Goal: Communication & Community: Answer question/provide support

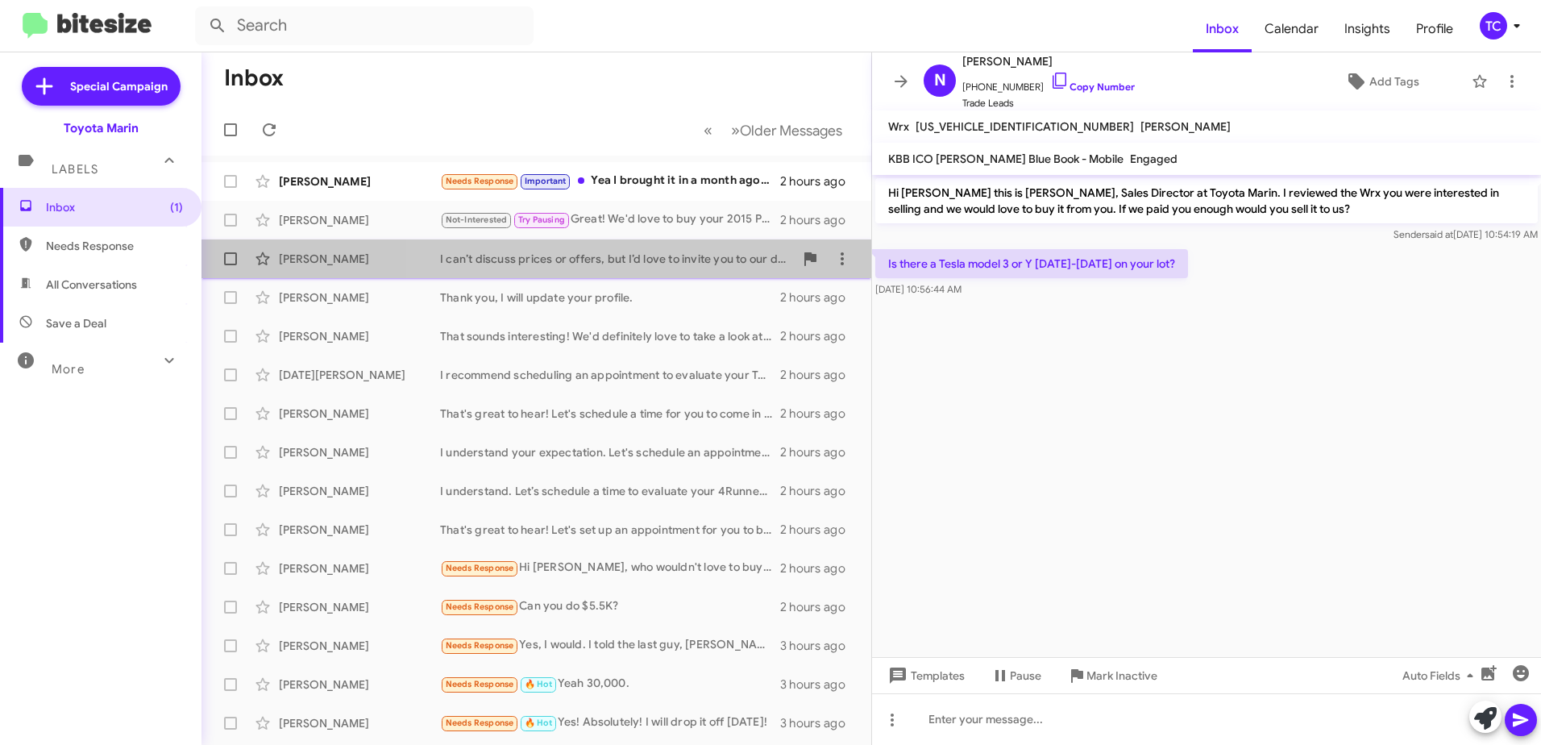
click at [646, 252] on div "I can’t discuss prices or offers, but I’d love to invite you to our dealership …" at bounding box center [617, 259] width 354 height 16
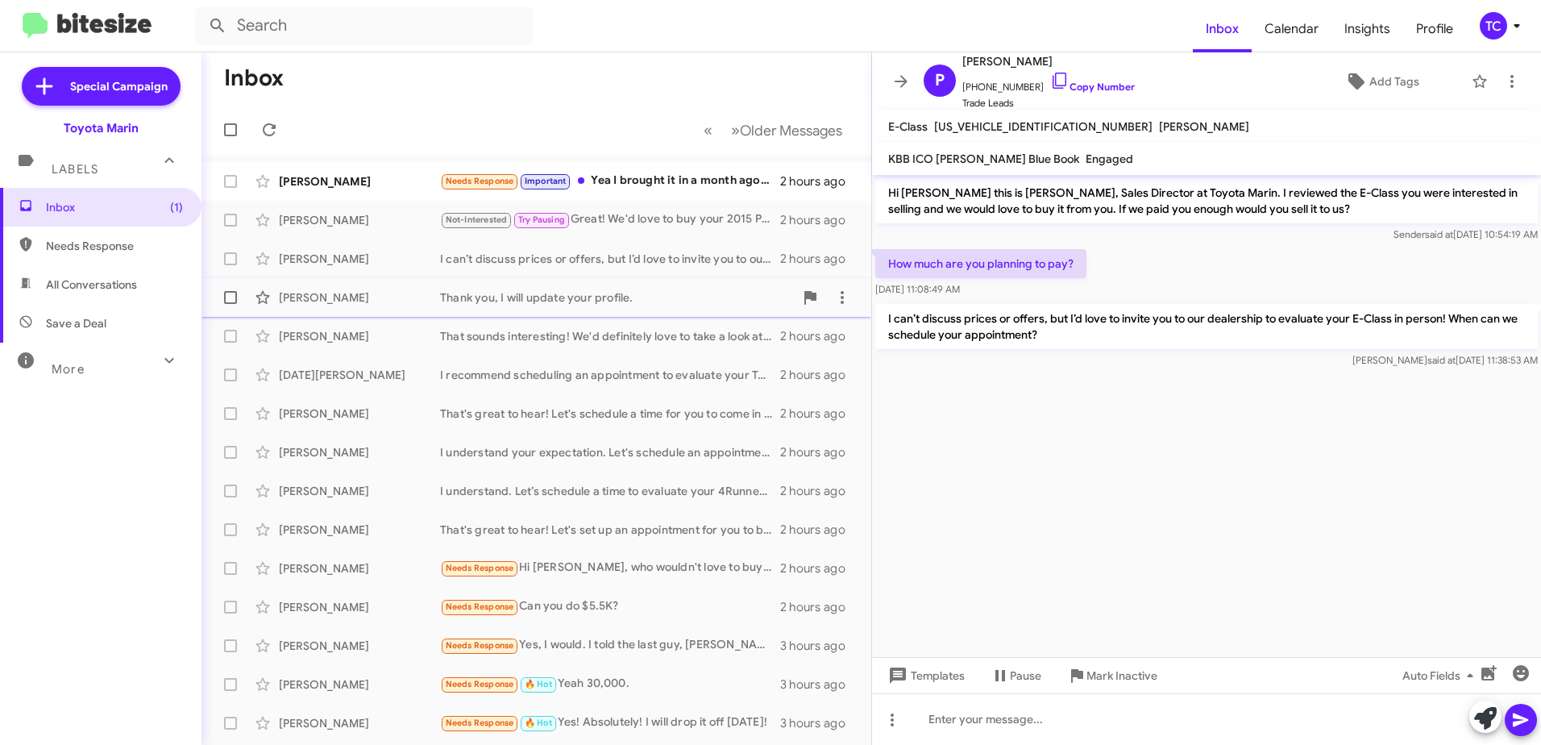
click at [567, 297] on div "Thank you, I will update your profile." at bounding box center [617, 297] width 354 height 16
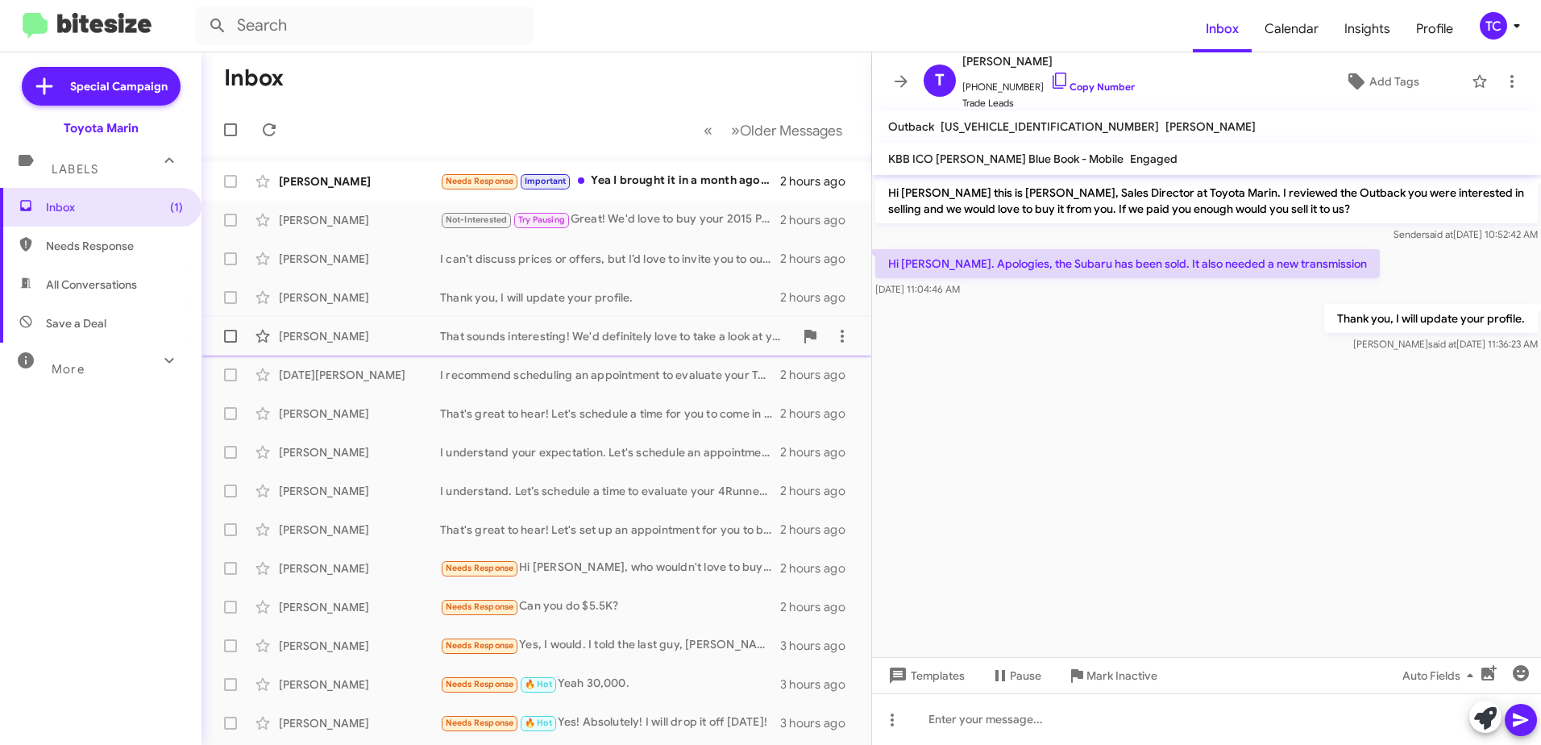
click at [592, 336] on div "That sounds interesting! We'd definitely love to take a look at your antique ve…" at bounding box center [617, 336] width 354 height 16
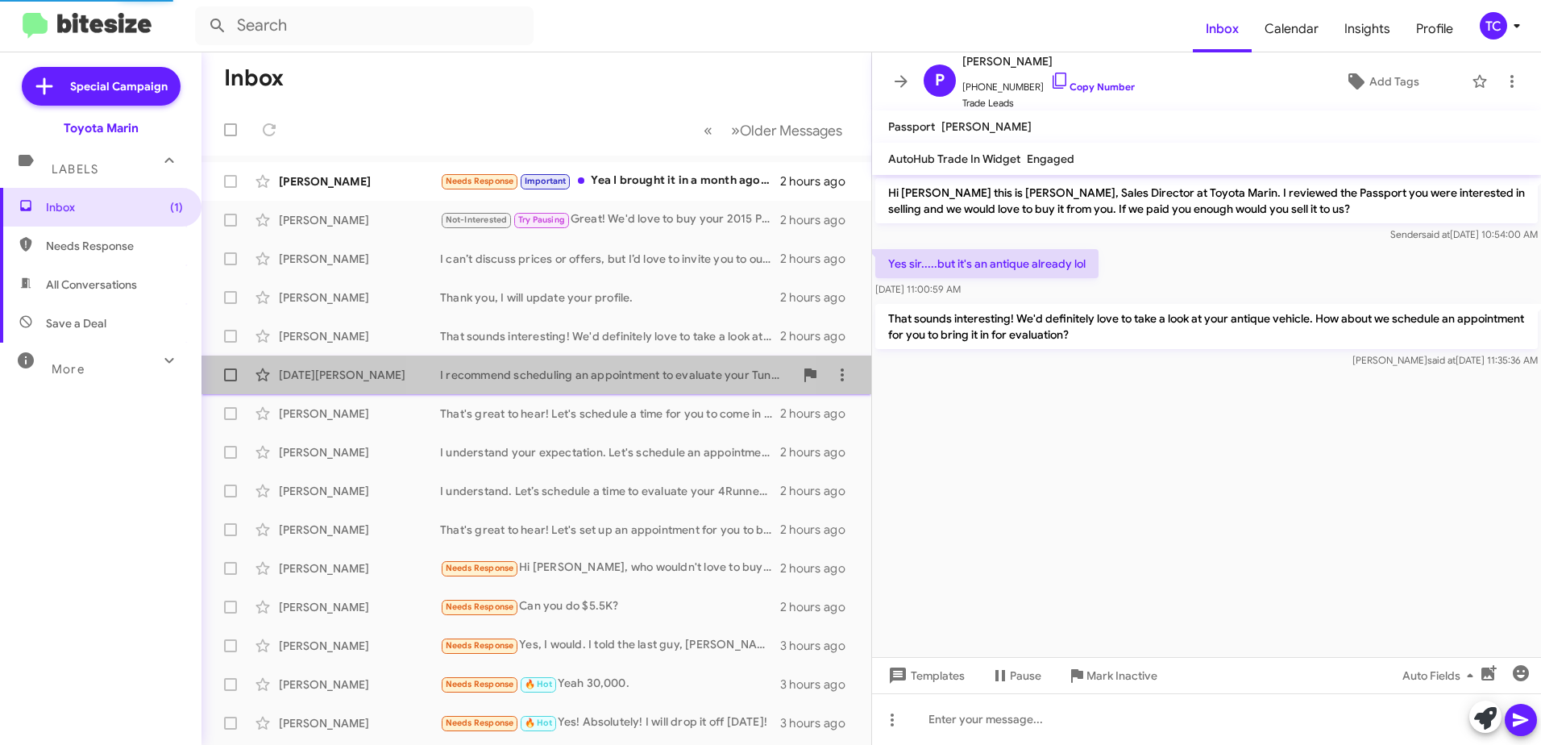
click at [596, 368] on mat-action-list "[PERSON_NAME] Needs Response Important Yea I brought it in a month ago and you …" at bounding box center [536, 546] width 670 height 780
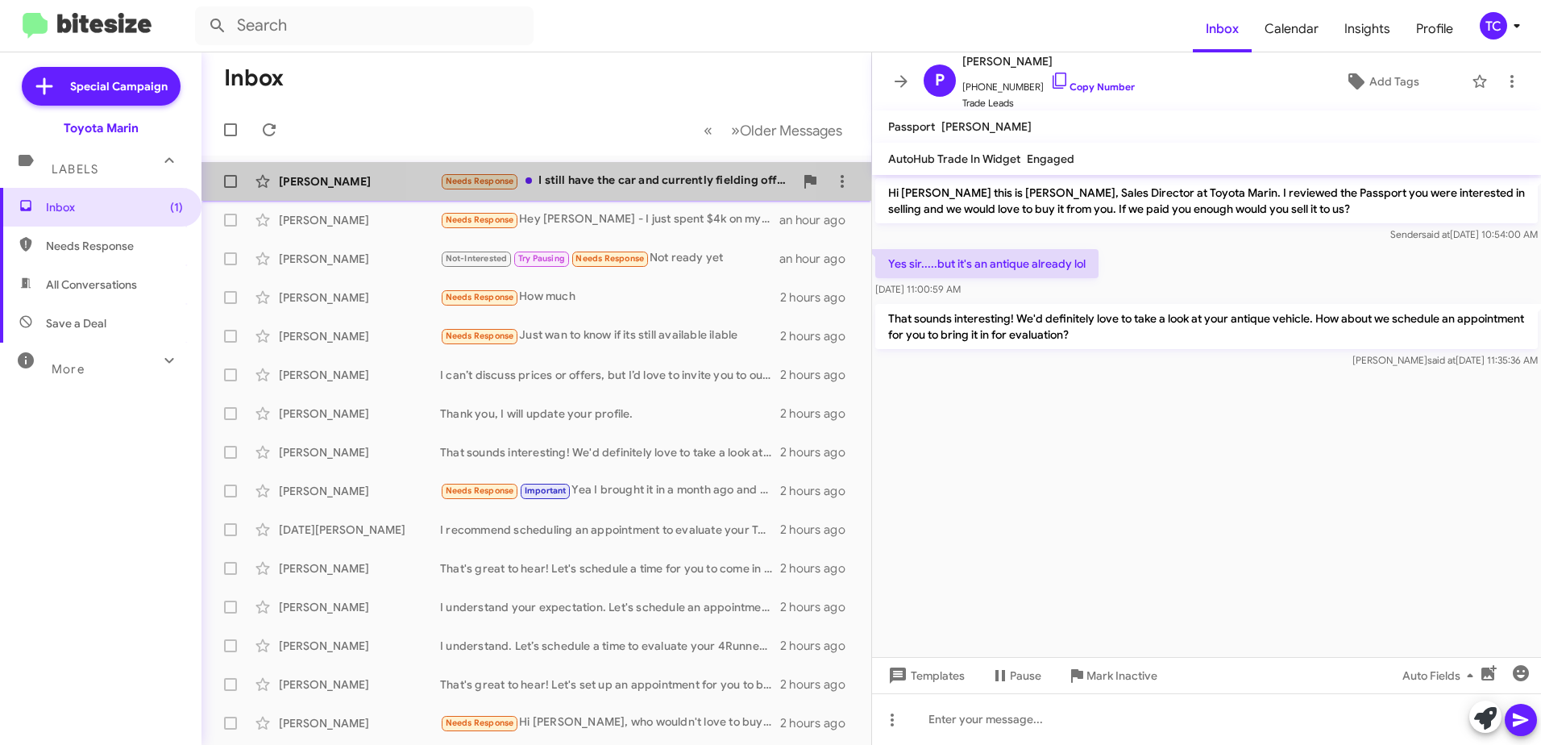
click at [620, 175] on div "Needs Response I still have the car and currently fielding offers. FYI it’s not…" at bounding box center [617, 181] width 354 height 19
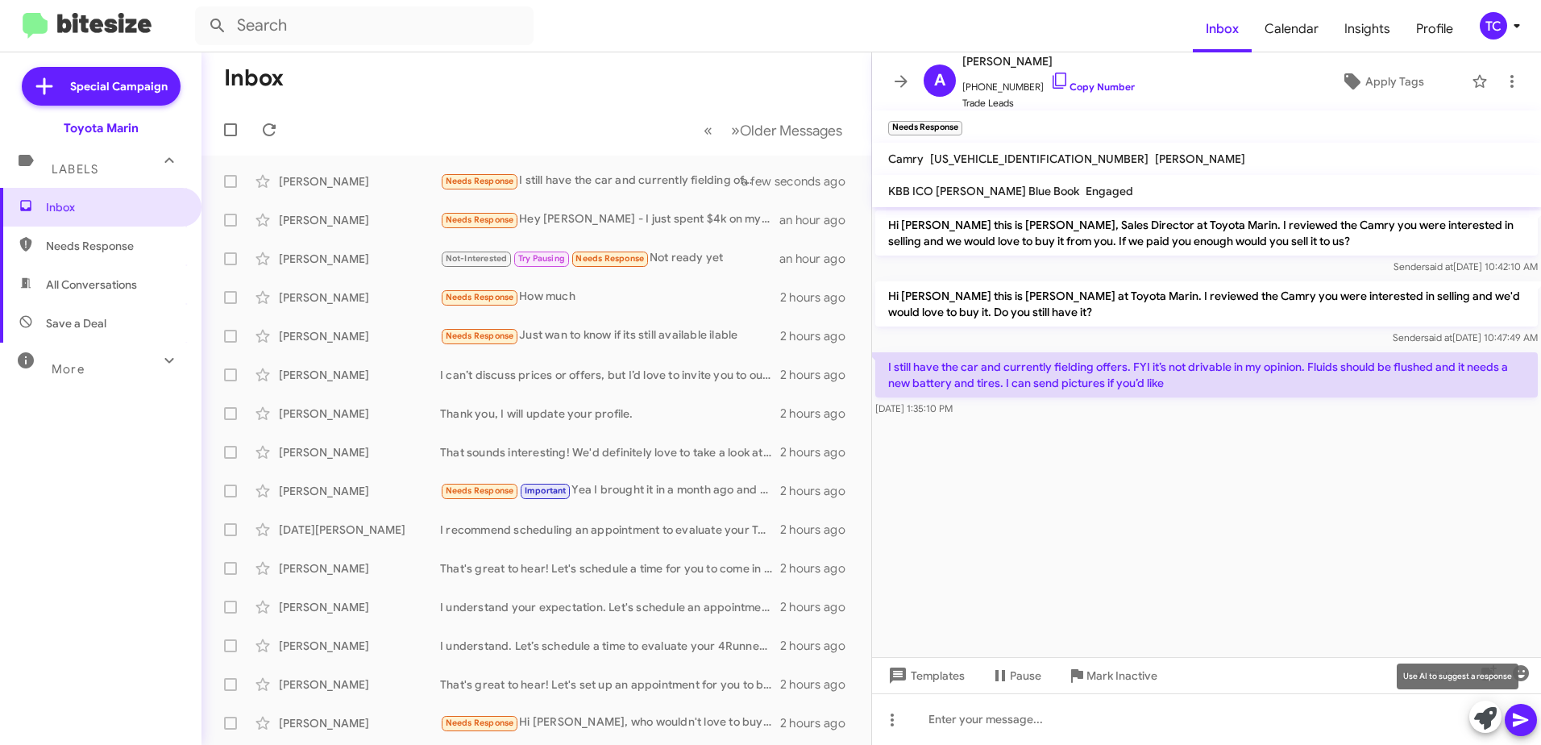
click at [1477, 708] on icon at bounding box center [1485, 718] width 23 height 23
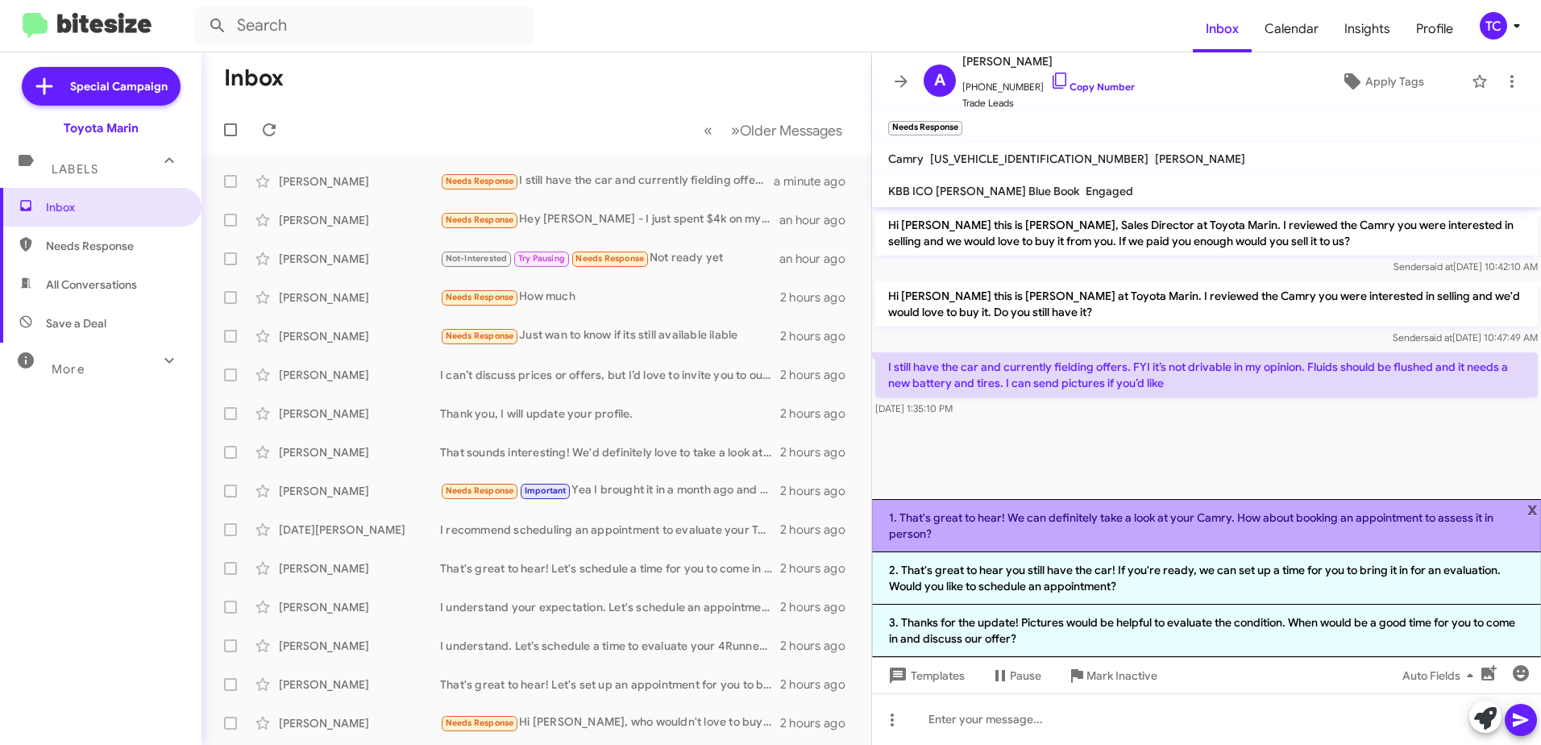
click at [1145, 524] on li "1. That's great to hear! We can definitely take a look at your Camry. How about…" at bounding box center [1206, 525] width 669 height 53
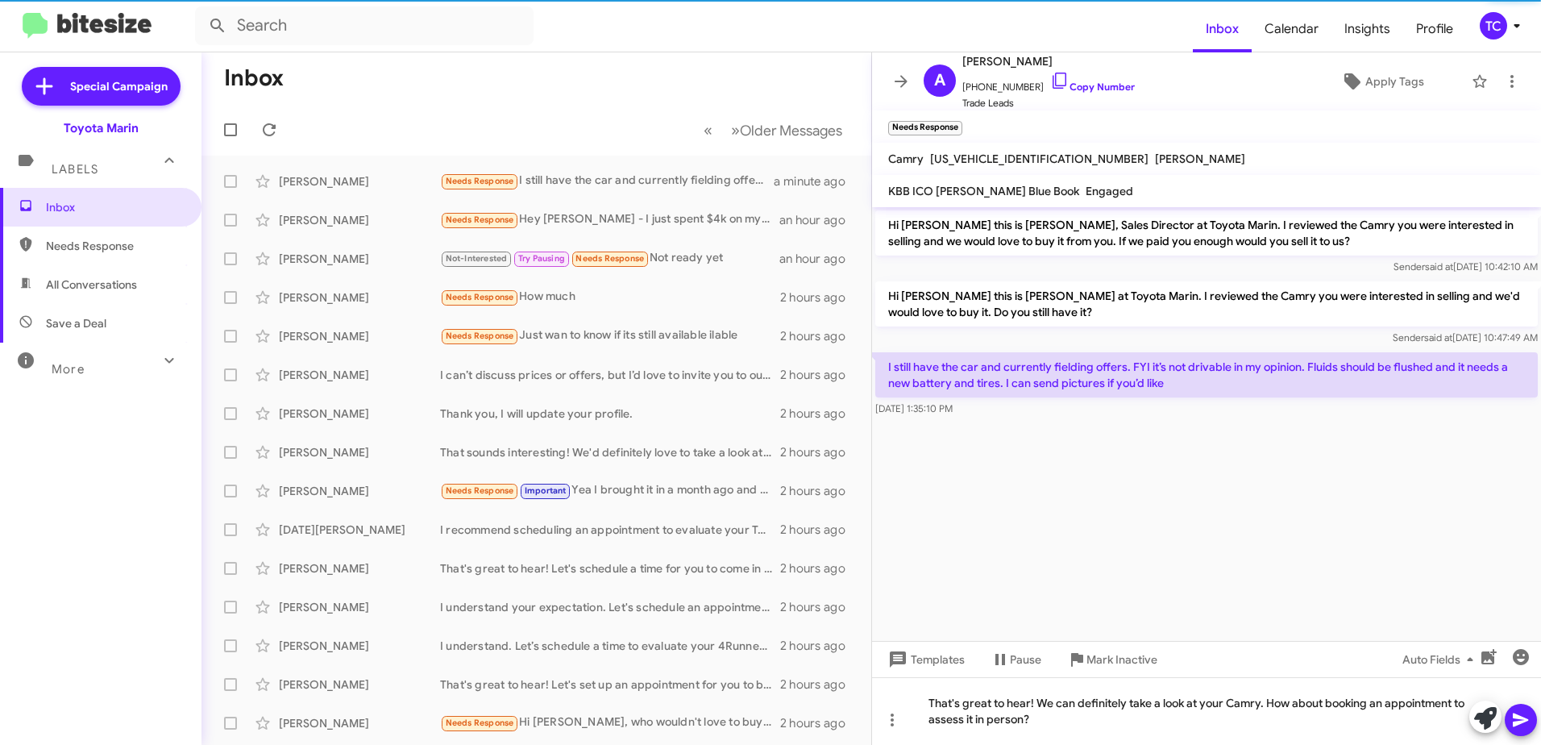
click at [1516, 716] on icon at bounding box center [1520, 720] width 15 height 14
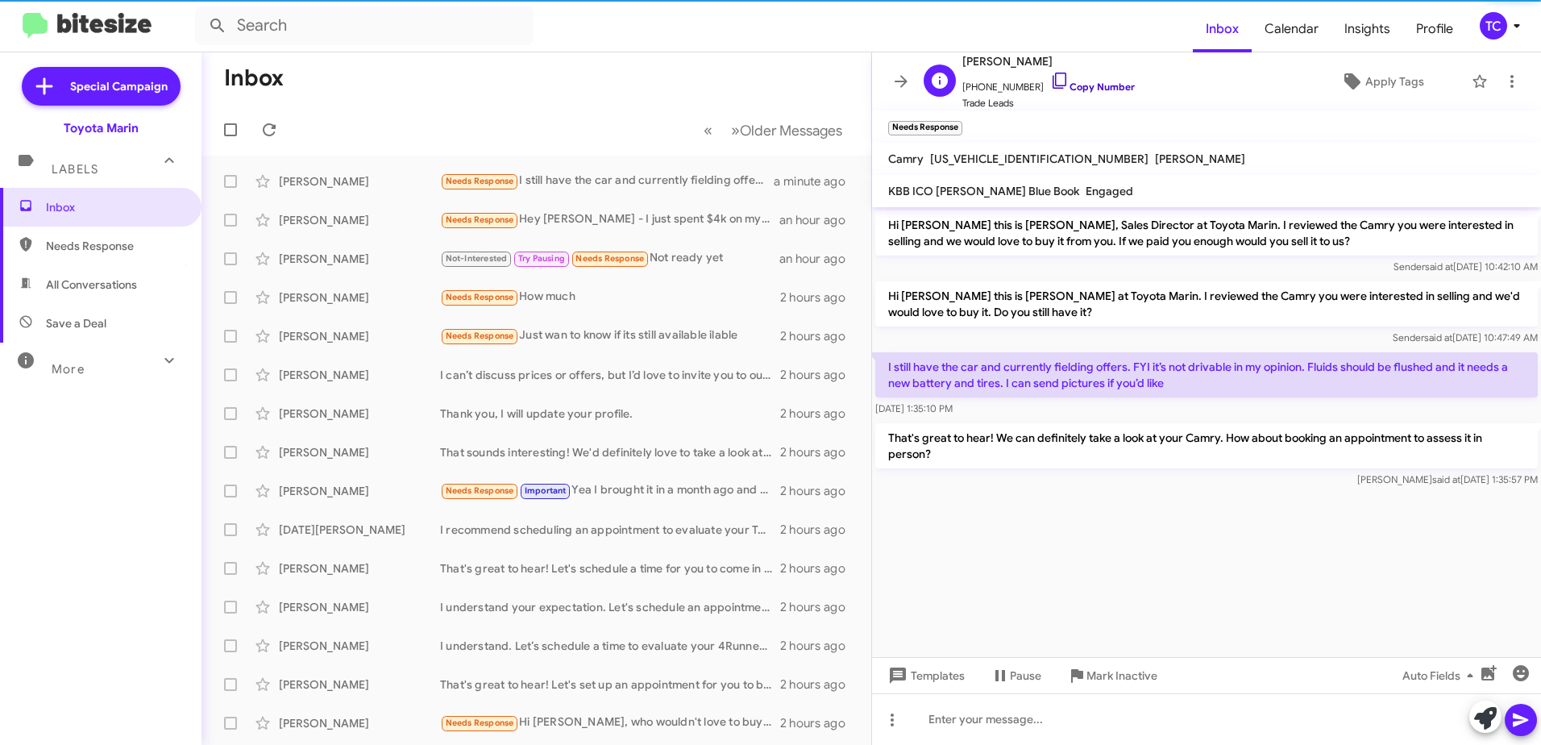
click at [1053, 75] on icon at bounding box center [1060, 81] width 14 height 16
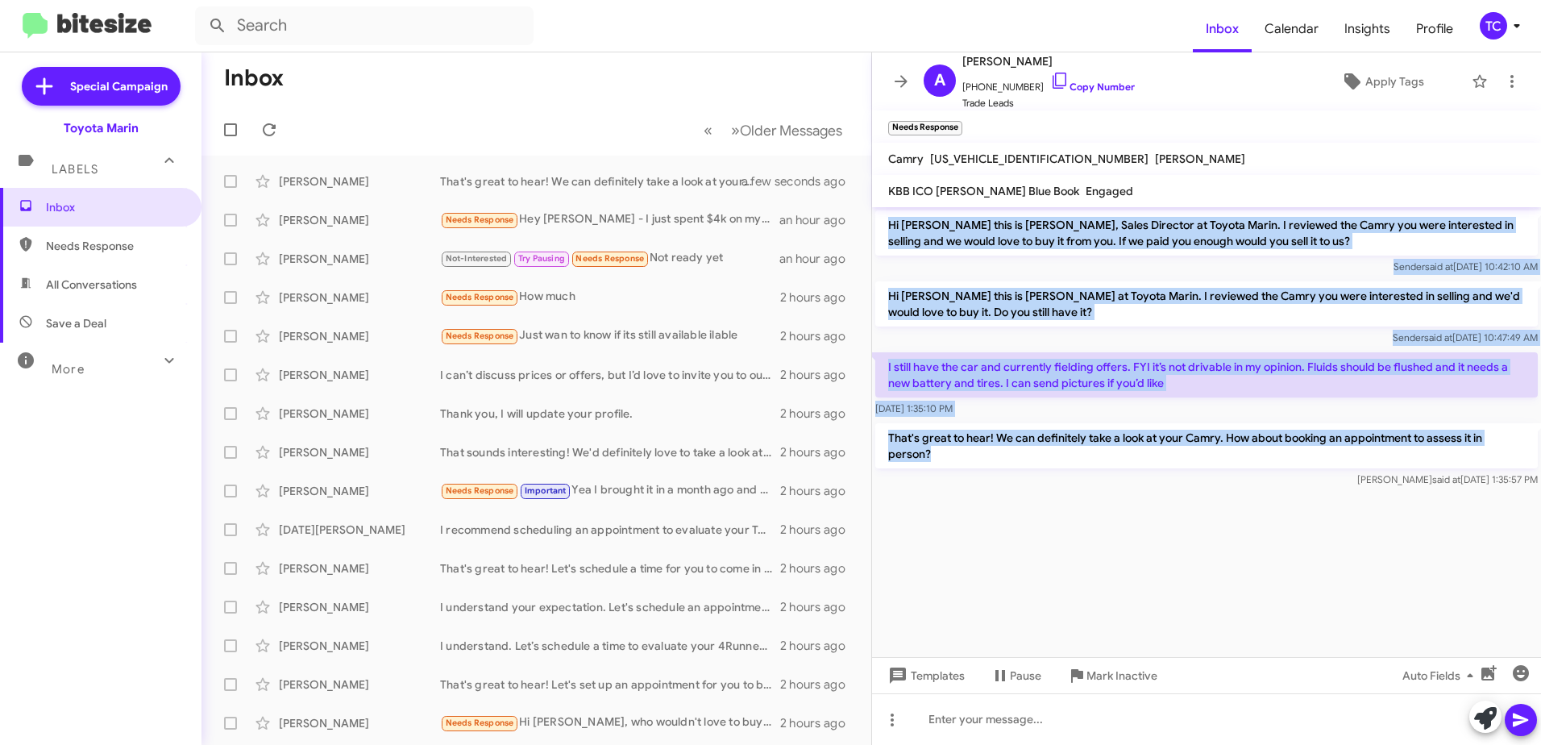
drag, startPoint x: 941, startPoint y: 459, endPoint x: 882, endPoint y: 223, distance: 243.3
click at [882, 223] on div "Hi [PERSON_NAME] this is [PERSON_NAME], Sales Director at Toyota Marin. I revie…" at bounding box center [1206, 349] width 669 height 284
drag, startPoint x: 882, startPoint y: 223, endPoint x: 916, endPoint y: 230, distance: 34.6
copy div "Hi [PERSON_NAME] this is [PERSON_NAME], Sales Director at Toyota Marin. I revie…"
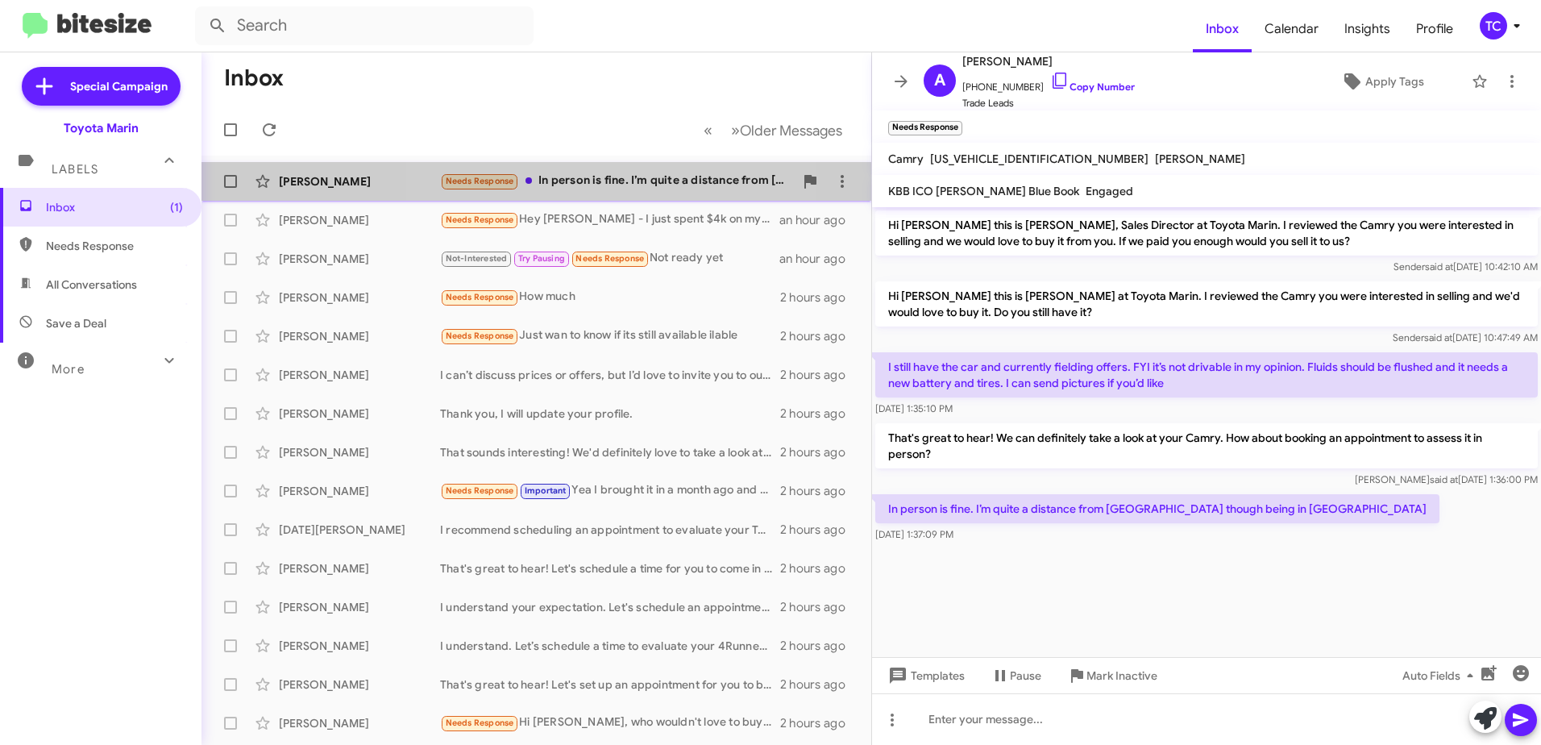
drag, startPoint x: 620, startPoint y: 186, endPoint x: 643, endPoint y: 188, distance: 23.4
click at [620, 185] on div "Needs Response In person is fine. I’m quite a distance from [GEOGRAPHIC_DATA] t…" at bounding box center [617, 181] width 354 height 19
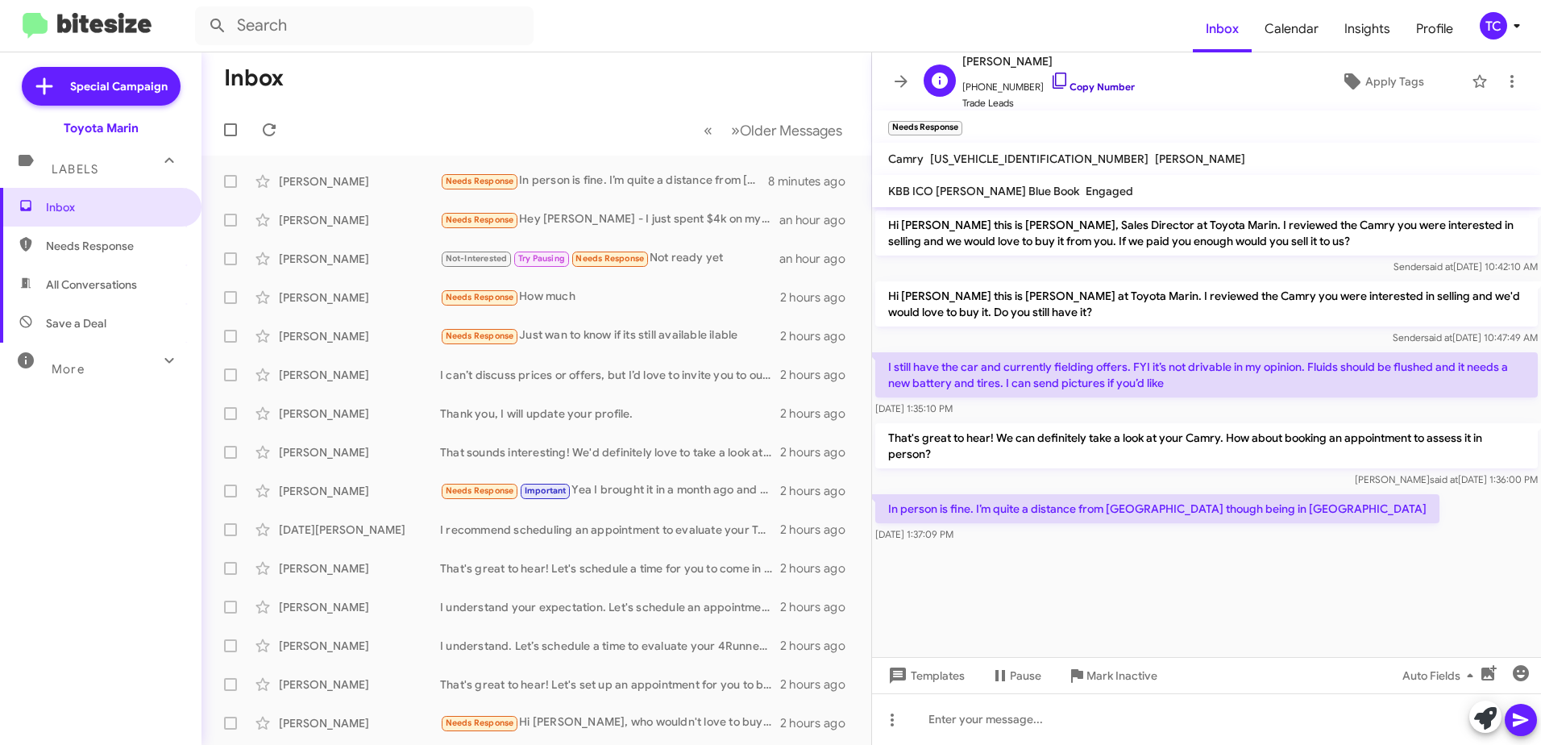
click at [1050, 77] on icon at bounding box center [1059, 80] width 19 height 19
click at [271, 119] on button at bounding box center [269, 130] width 32 height 32
click at [689, 217] on div "Needs Response Hey [PERSON_NAME] - I just spent $4k on my car so figured I shou…" at bounding box center [617, 219] width 354 height 19
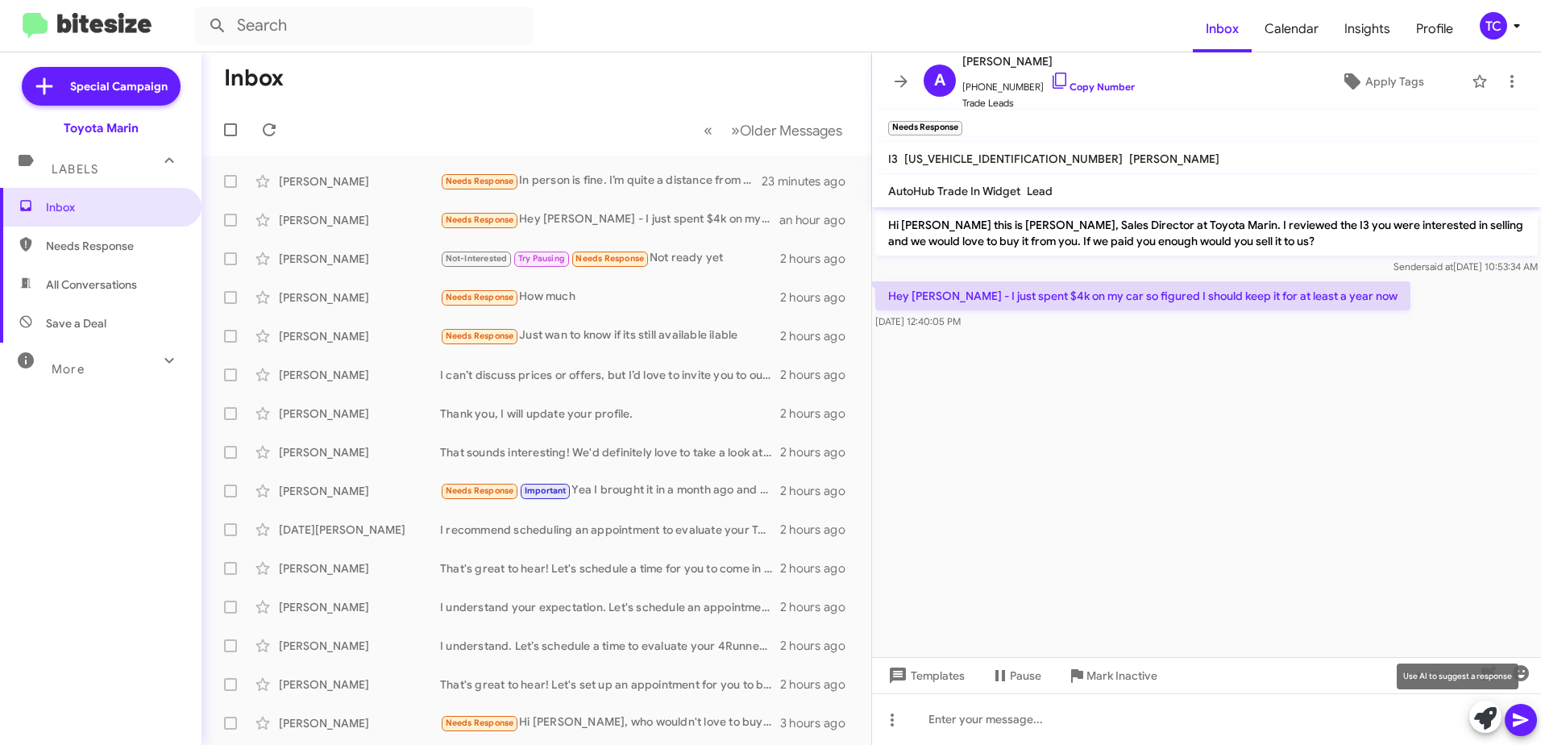
click at [1485, 720] on icon at bounding box center [1485, 718] width 23 height 23
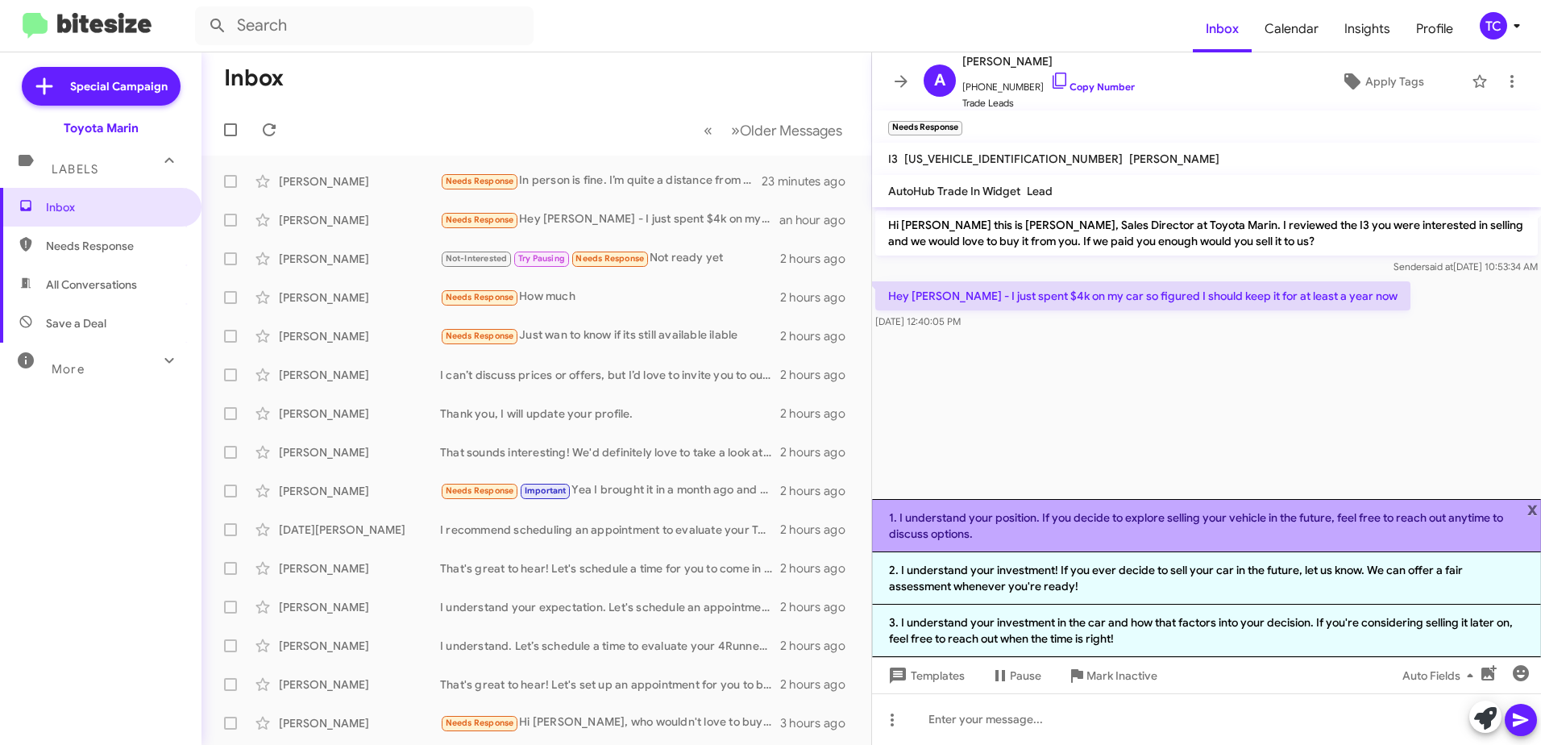
click at [1177, 525] on li "1. I understand your position. If you decide to explore selling your vehicle in…" at bounding box center [1206, 525] width 669 height 53
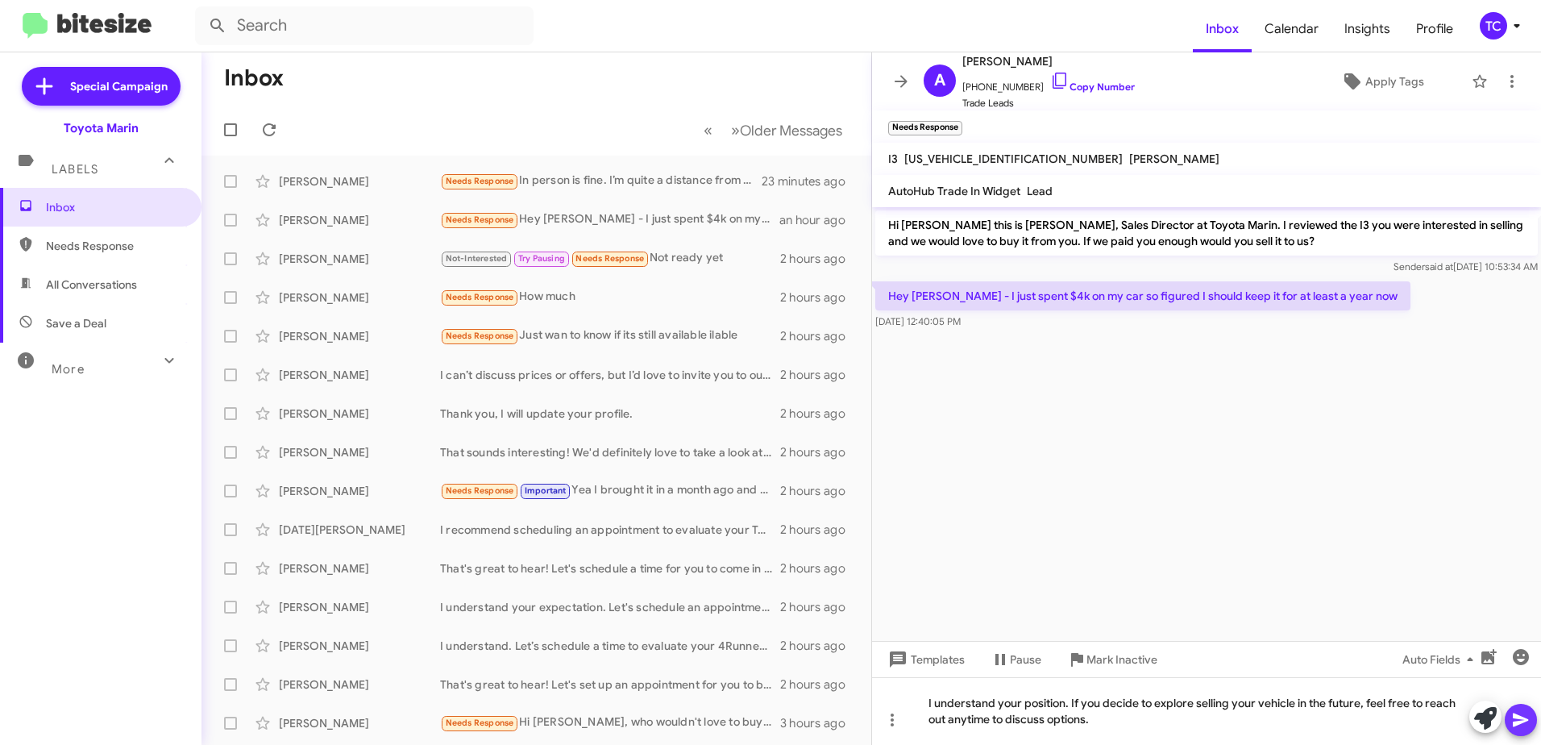
click at [1515, 720] on icon at bounding box center [1520, 719] width 19 height 19
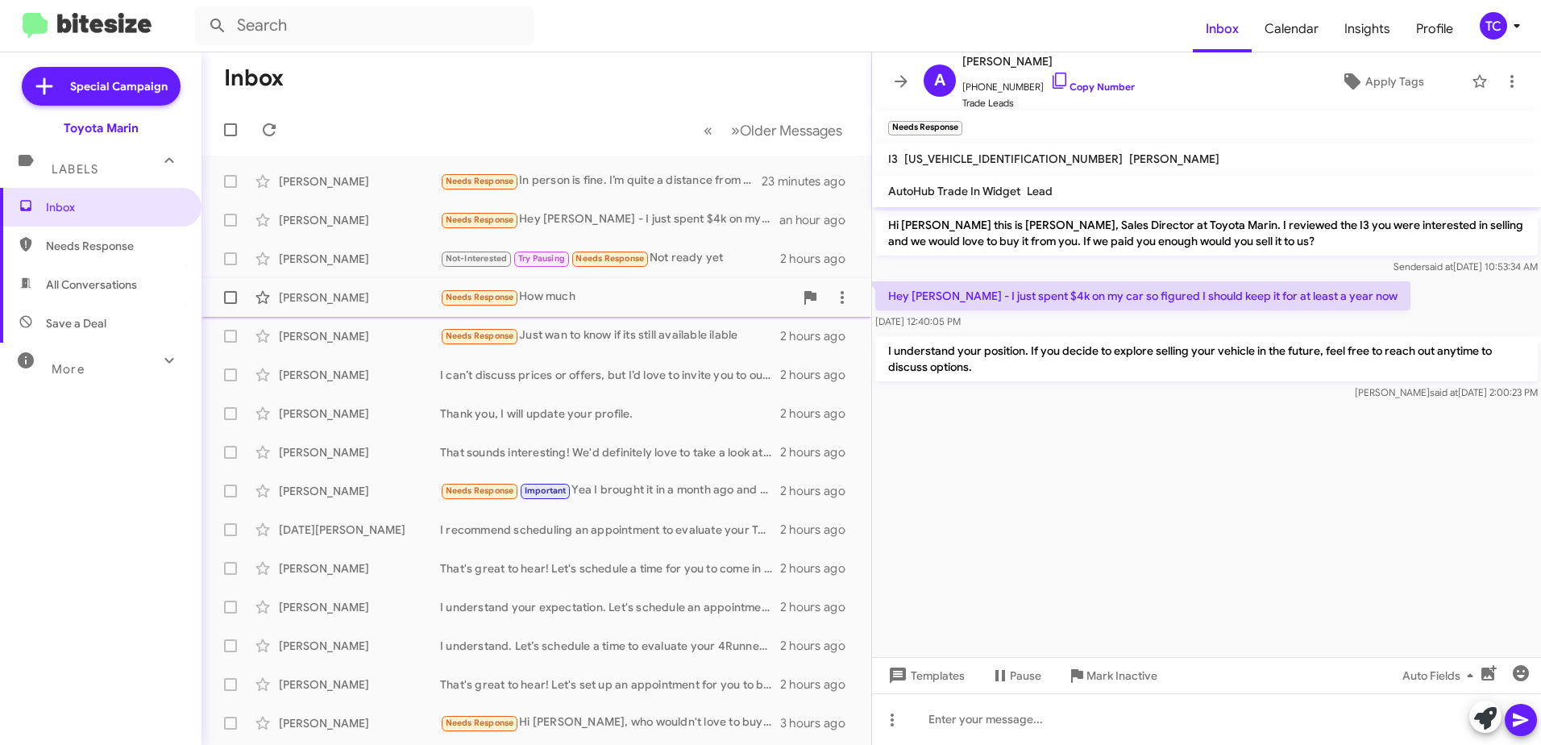
click at [575, 297] on div "Needs Response How much" at bounding box center [617, 297] width 354 height 19
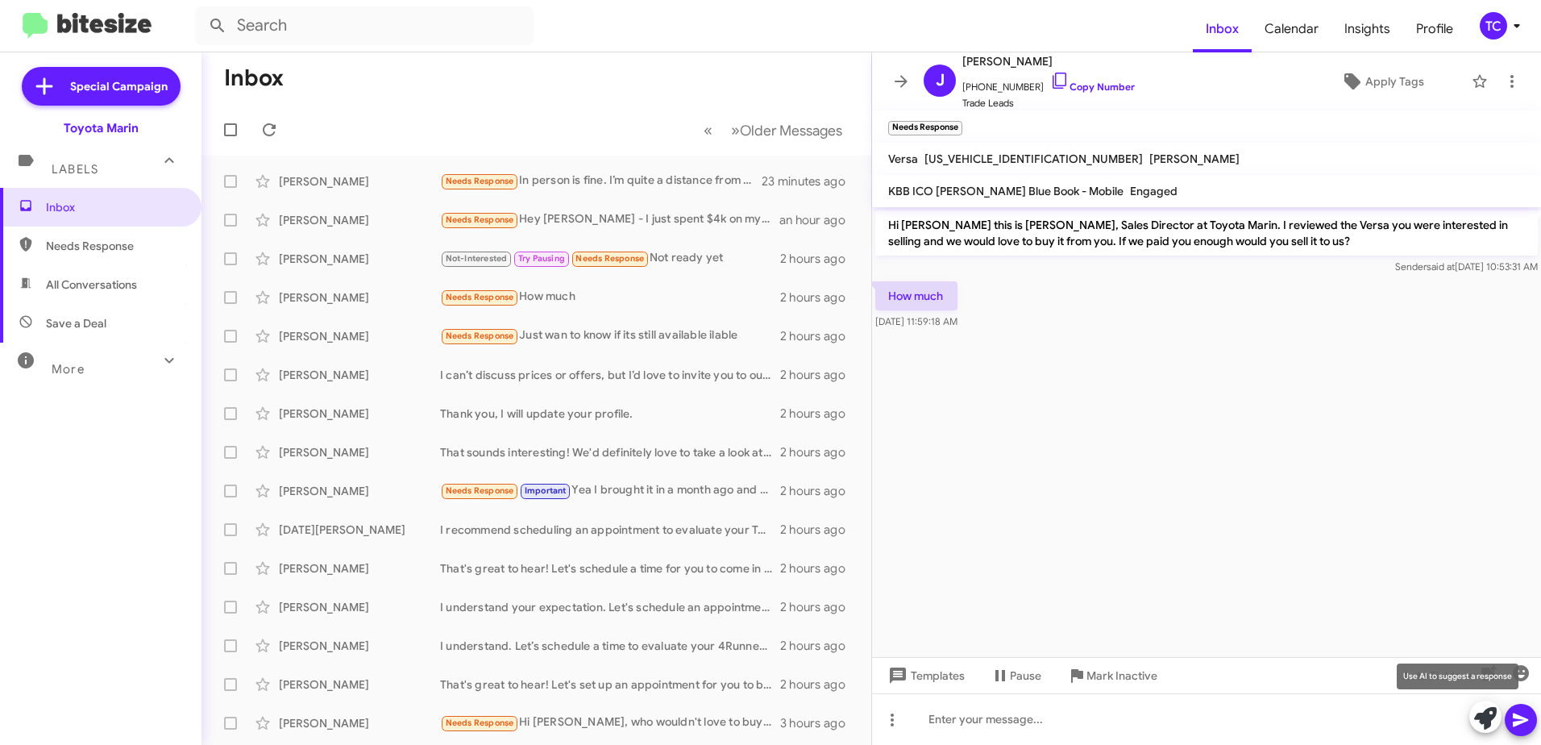
click at [1480, 717] on icon at bounding box center [1485, 718] width 23 height 23
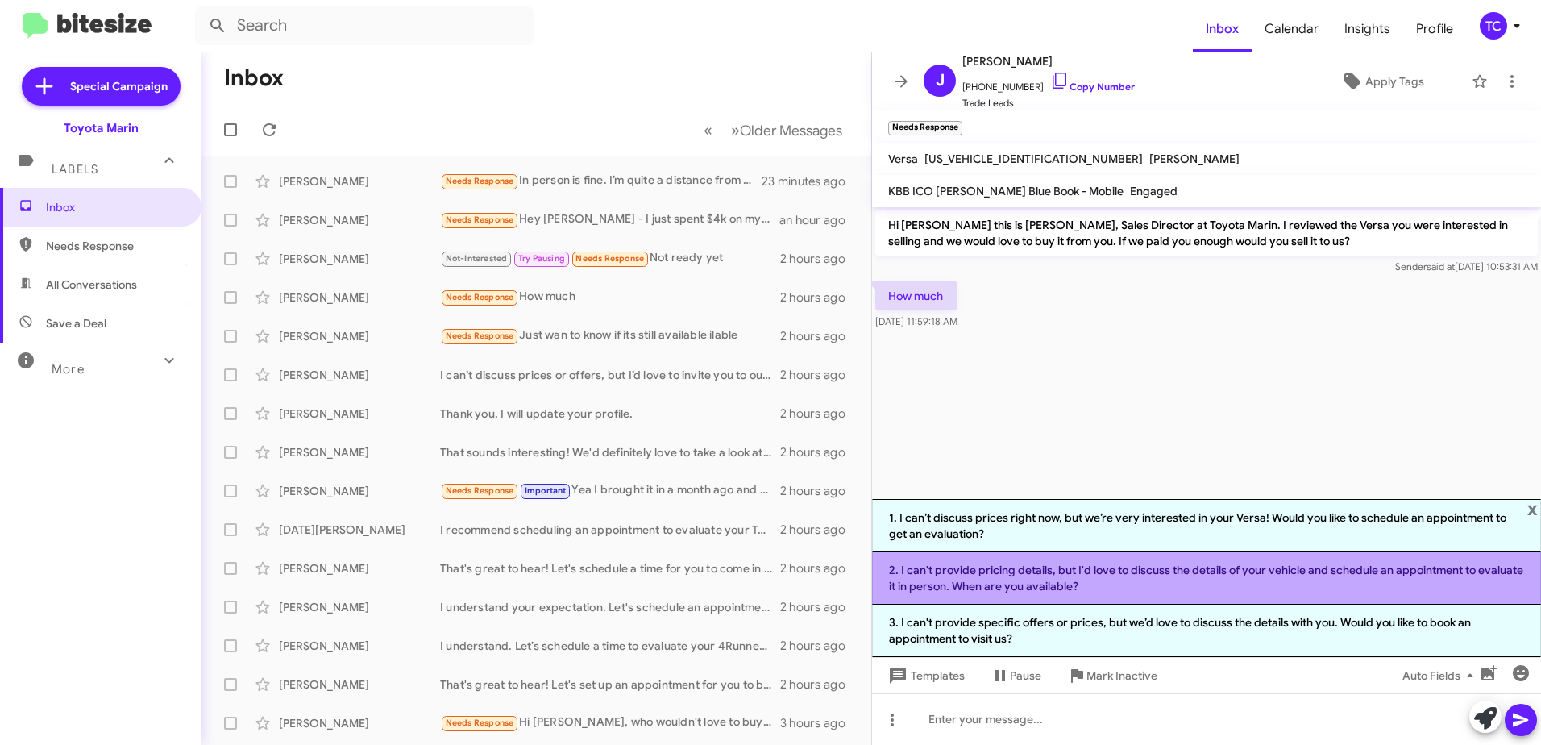
click at [1099, 568] on li "2. I can't provide pricing details, but I'd love to discuss the details of your…" at bounding box center [1206, 578] width 669 height 52
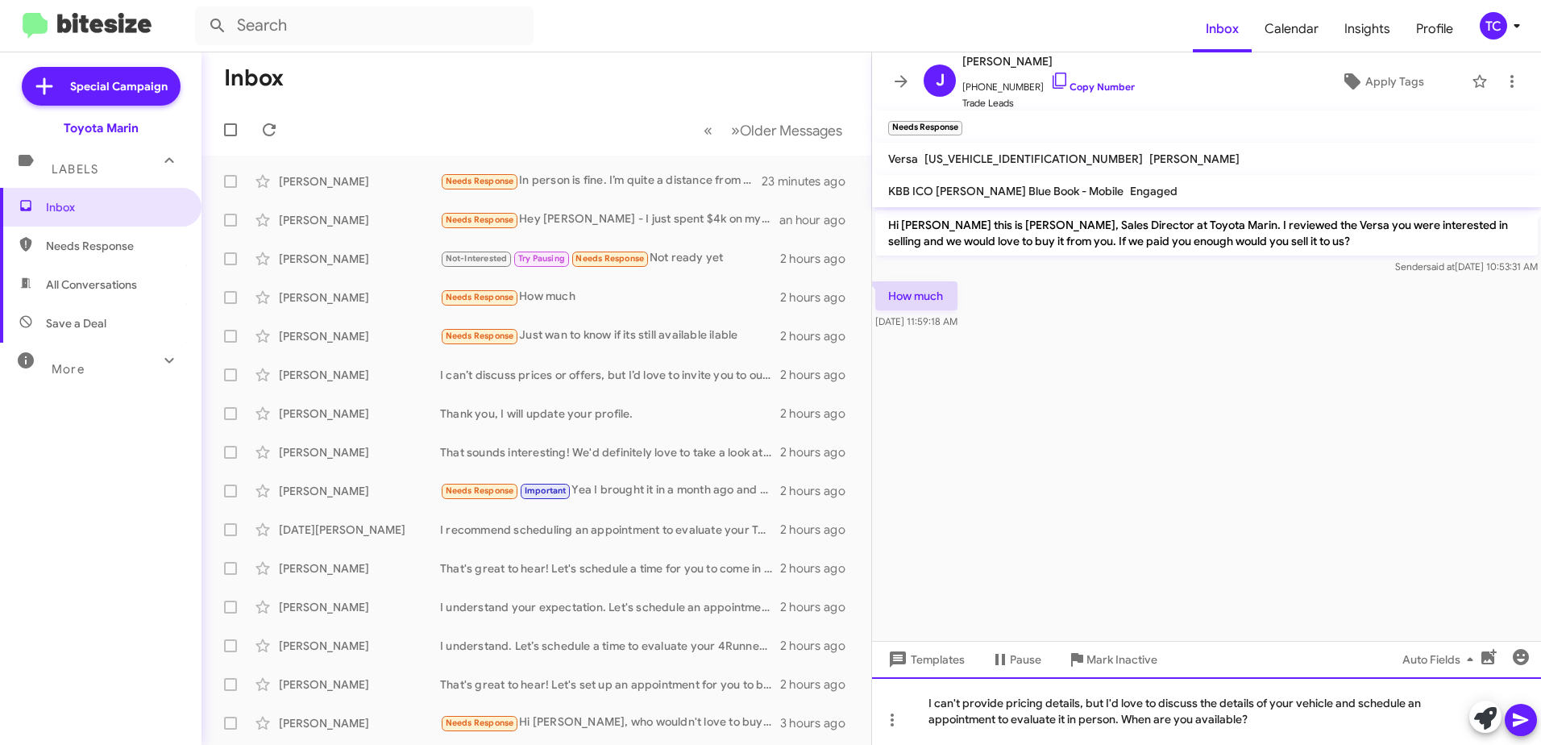
click at [1104, 702] on div "I can't provide pricing details, but I'd love to discuss the details of your ve…" at bounding box center [1206, 711] width 669 height 68
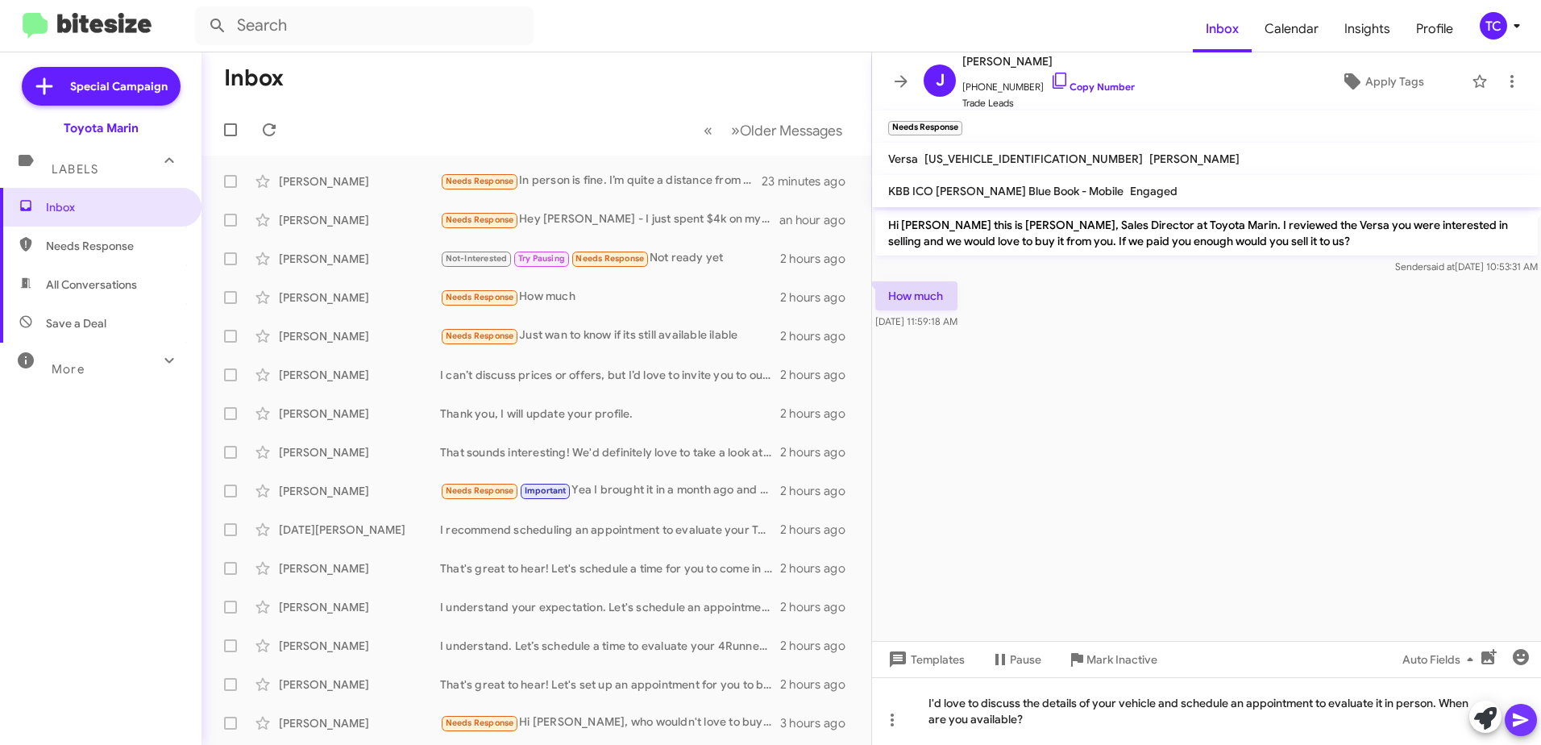
click at [1526, 718] on icon at bounding box center [1520, 720] width 15 height 14
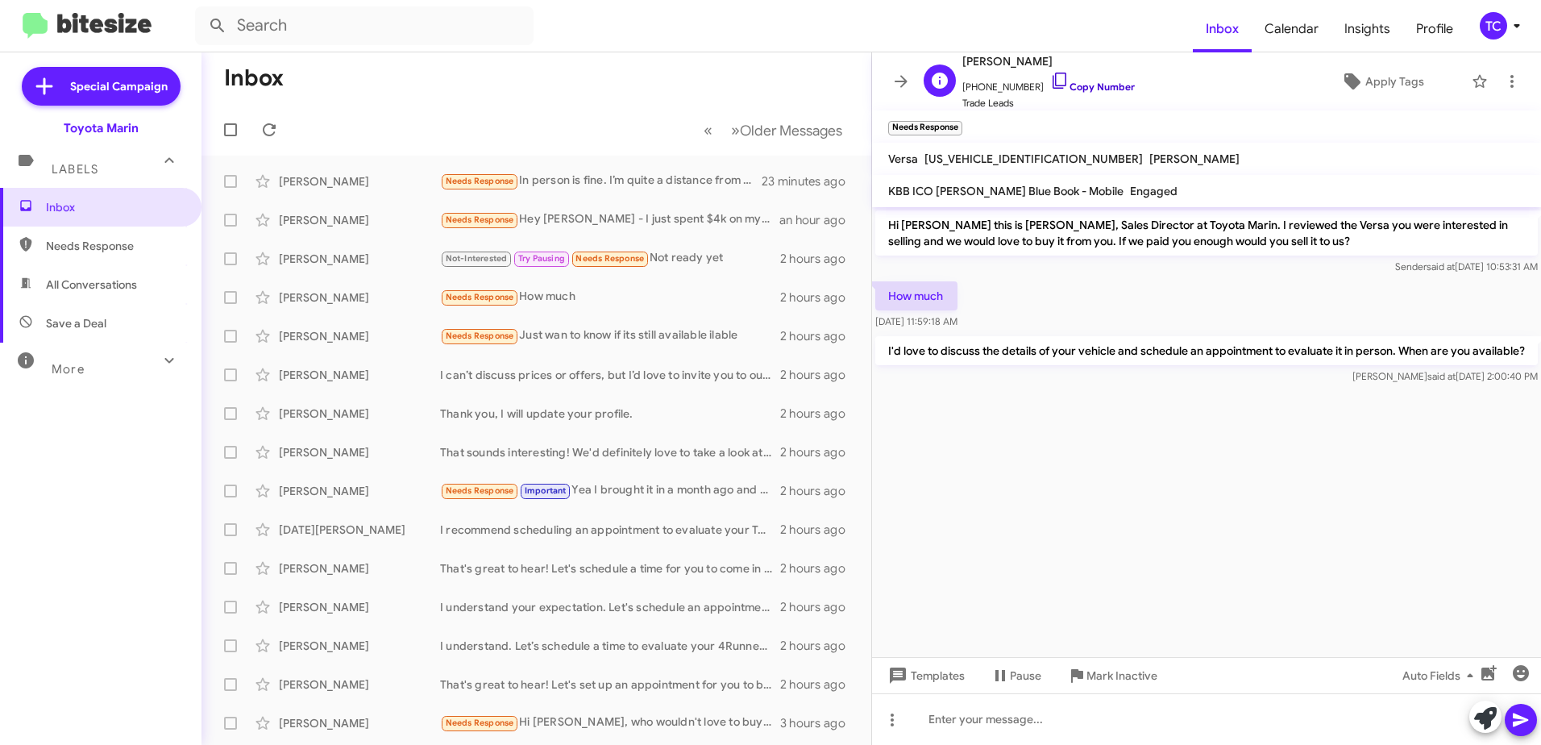
click at [1050, 81] on icon at bounding box center [1059, 80] width 19 height 19
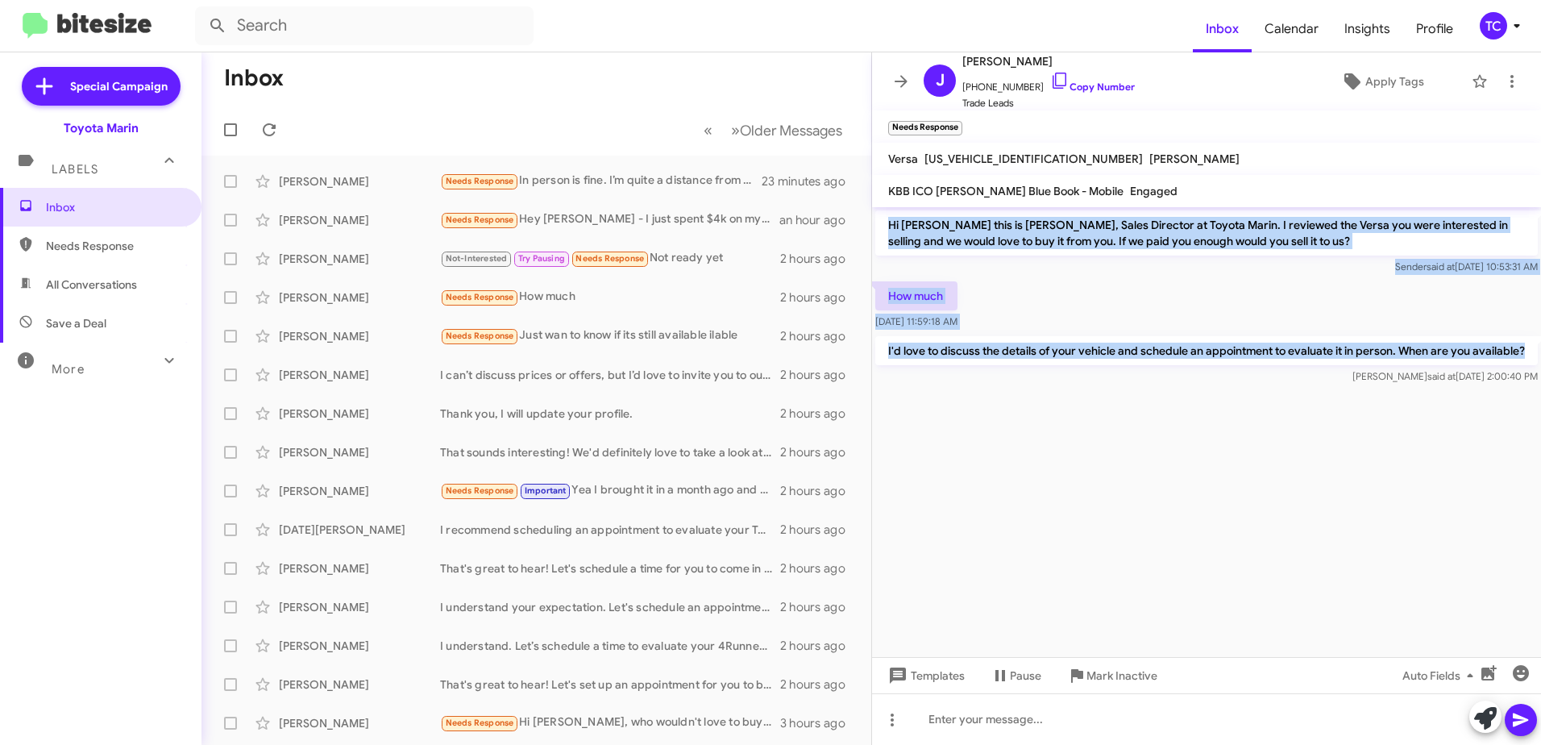
drag, startPoint x: 1533, startPoint y: 356, endPoint x: 886, endPoint y: 219, distance: 660.7
click at [886, 219] on div "Hi [PERSON_NAME] this is [PERSON_NAME], Sales Director at Toyota Marin. I revie…" at bounding box center [1206, 297] width 669 height 181
drag, startPoint x: 886, startPoint y: 219, endPoint x: 928, endPoint y: 229, distance: 42.2
copy div "Hi [PERSON_NAME] this is [PERSON_NAME], Sales Director at Toyota Marin. I revie…"
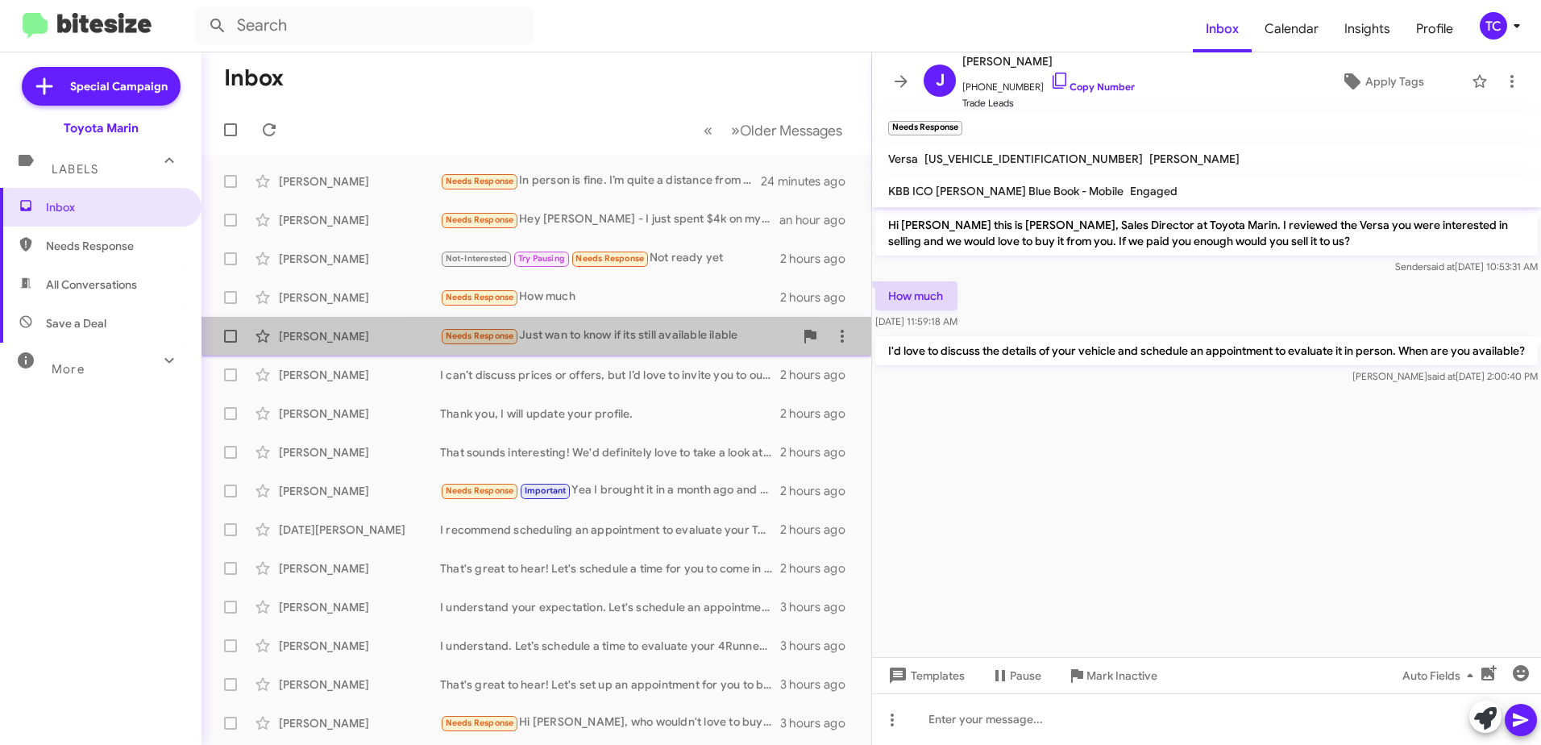
click at [558, 335] on div "Needs Response Just wan to know if its still available ilable" at bounding box center [617, 335] width 354 height 19
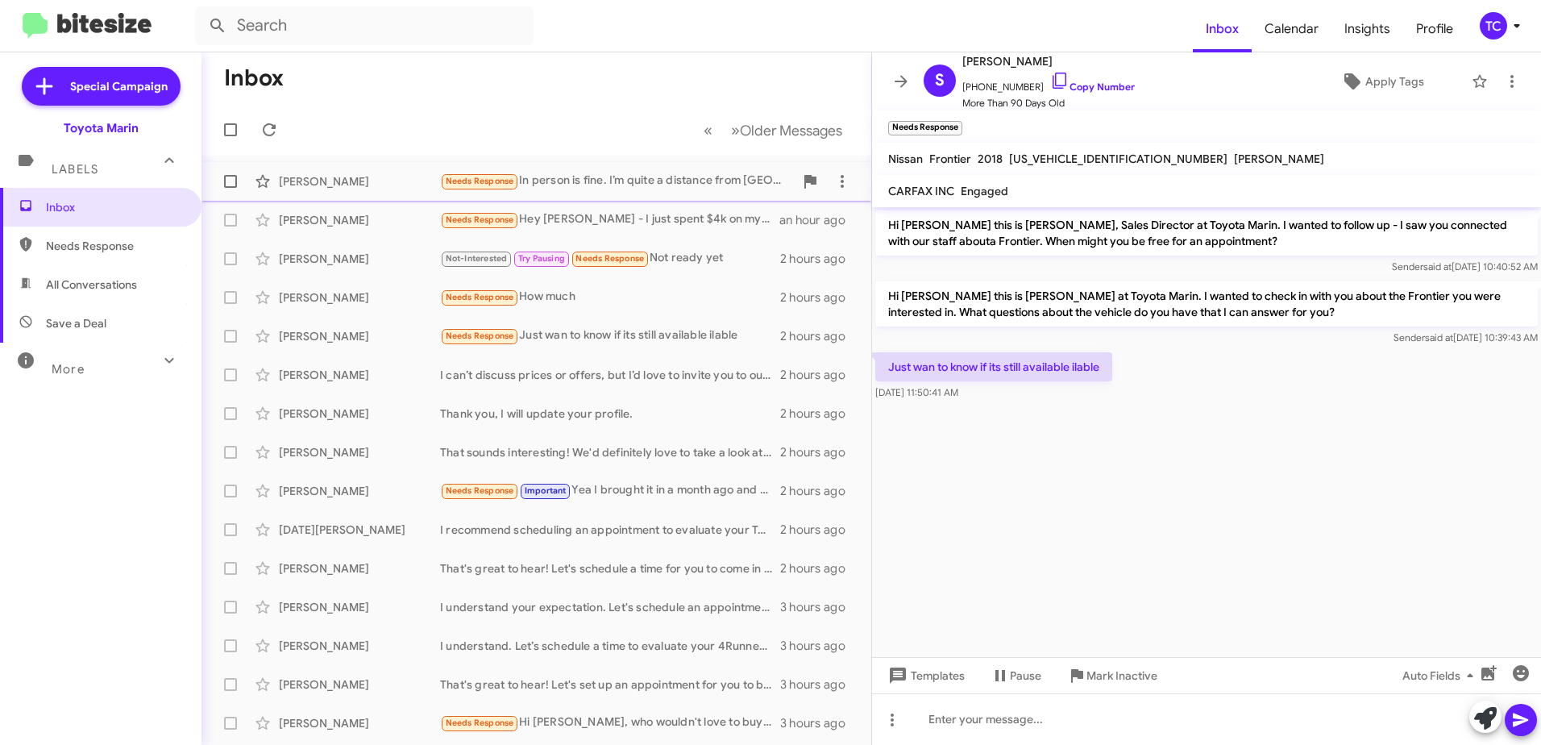
click at [589, 179] on div "Needs Response In person is fine. I’m quite a distance from [GEOGRAPHIC_DATA] t…" at bounding box center [617, 181] width 354 height 19
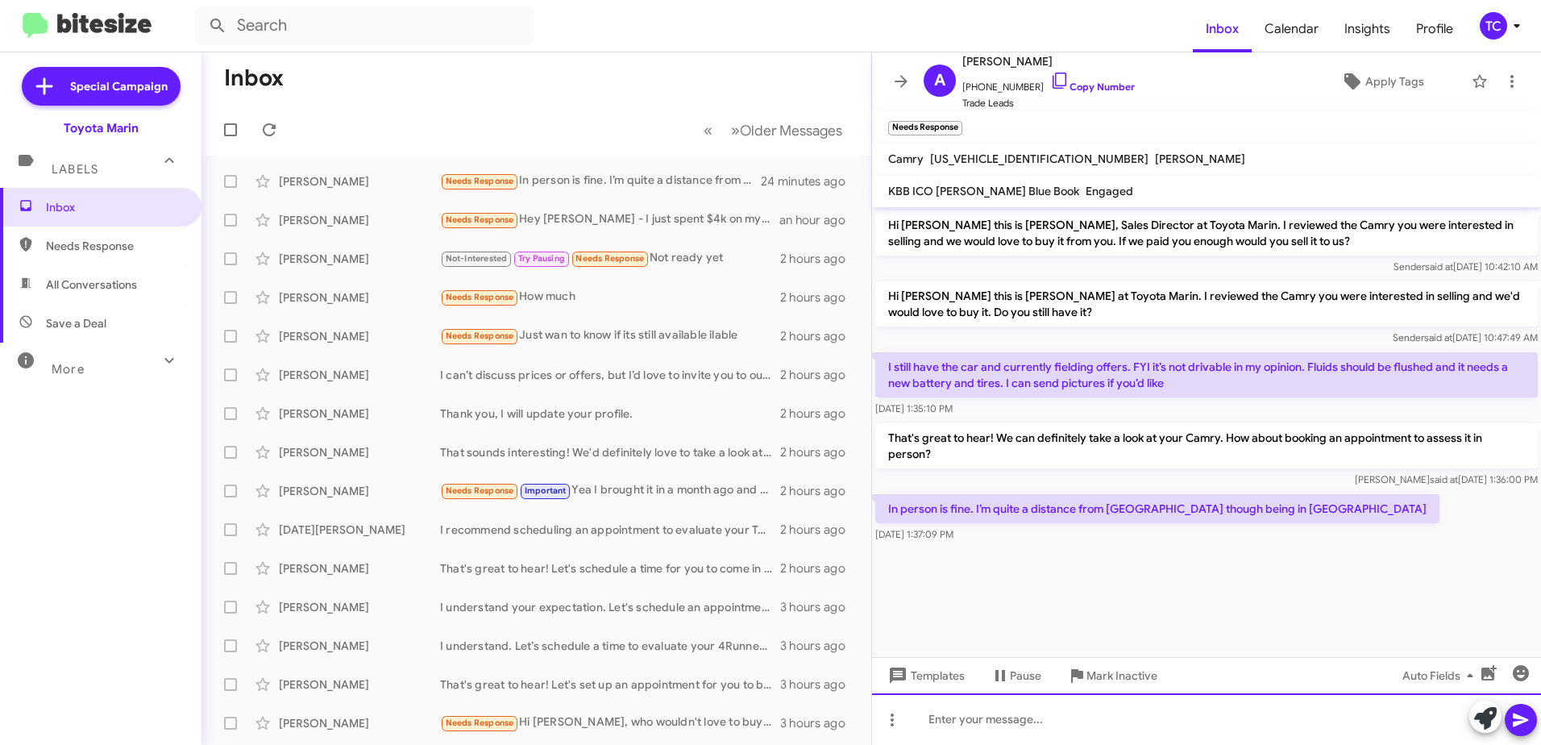
click at [1172, 712] on div at bounding box center [1206, 719] width 669 height 52
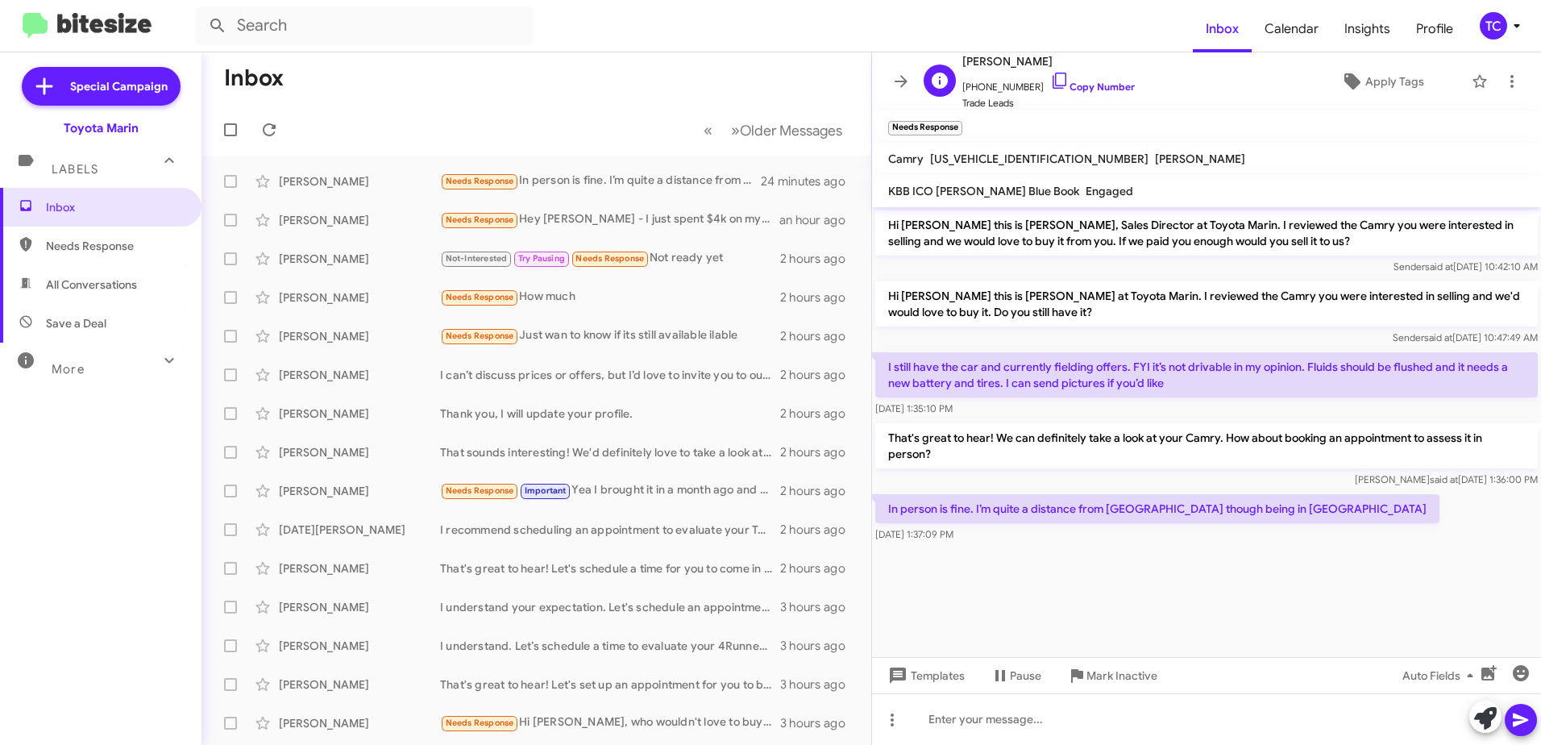
drag, startPoint x: 1036, startPoint y: 85, endPoint x: 1007, endPoint y: 74, distance: 31.6
click at [1050, 85] on icon at bounding box center [1059, 80] width 19 height 19
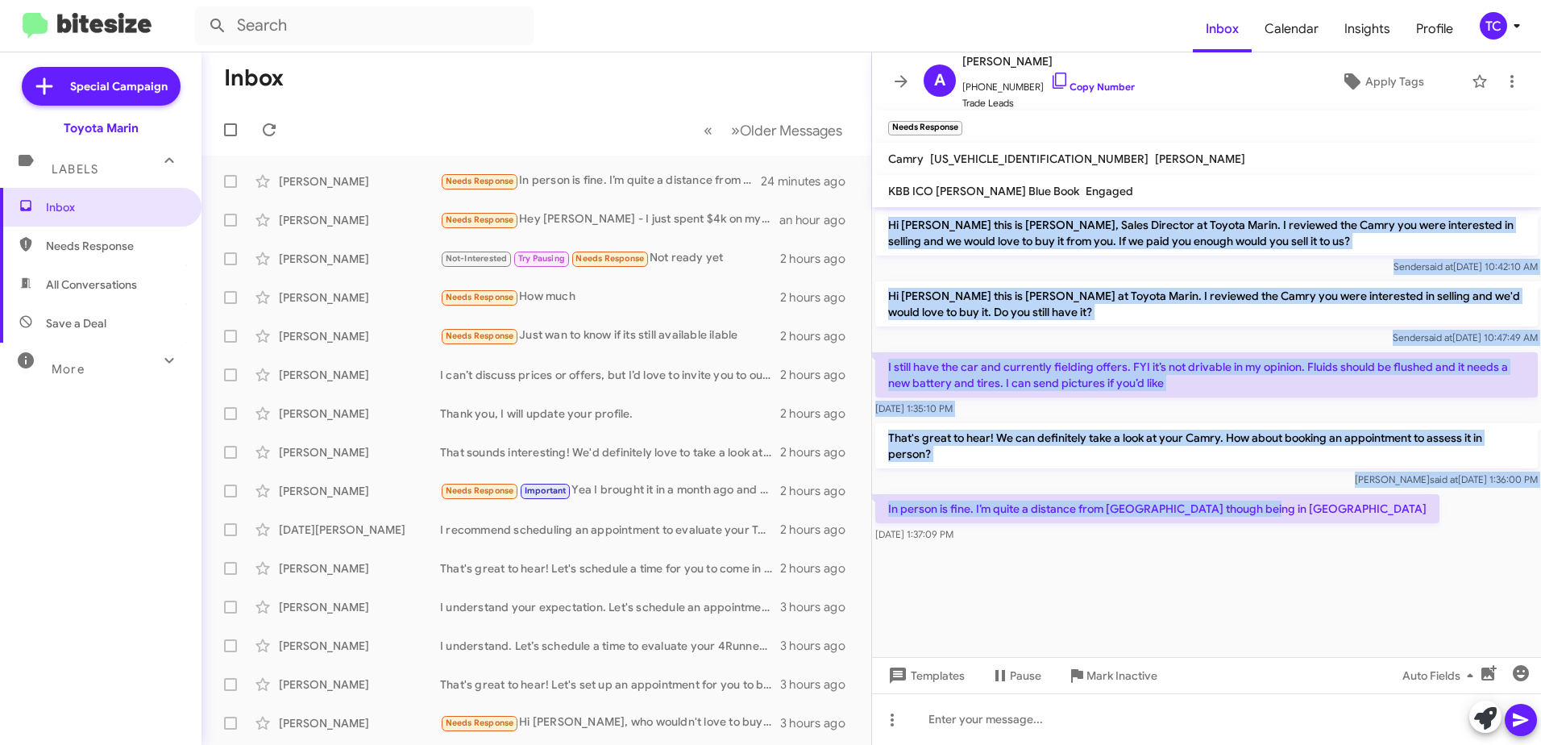
drag, startPoint x: 1259, startPoint y: 511, endPoint x: 890, endPoint y: 224, distance: 467.5
click at [890, 224] on div "Hi [PERSON_NAME] this is [PERSON_NAME], Sales Director at Toyota Marin. I revie…" at bounding box center [1206, 376] width 669 height 338
drag, startPoint x: 890, startPoint y: 224, endPoint x: 923, endPoint y: 230, distance: 33.7
copy div "Hi [PERSON_NAME] this is [PERSON_NAME], Sales Director at Toyota Marin. I revie…"
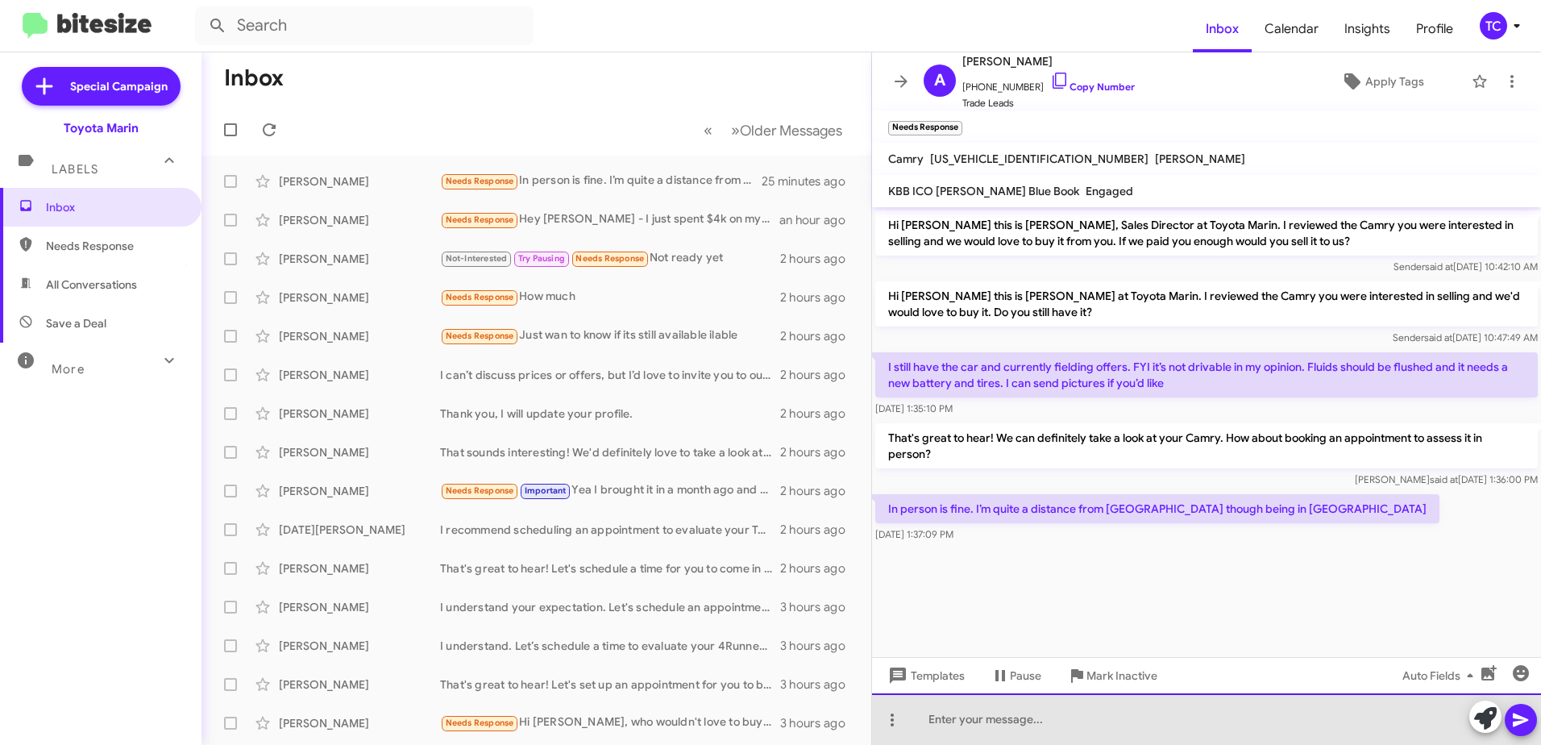
drag, startPoint x: 1069, startPoint y: 708, endPoint x: 1371, endPoint y: 699, distance: 301.5
click at [1070, 708] on div at bounding box center [1206, 719] width 669 height 52
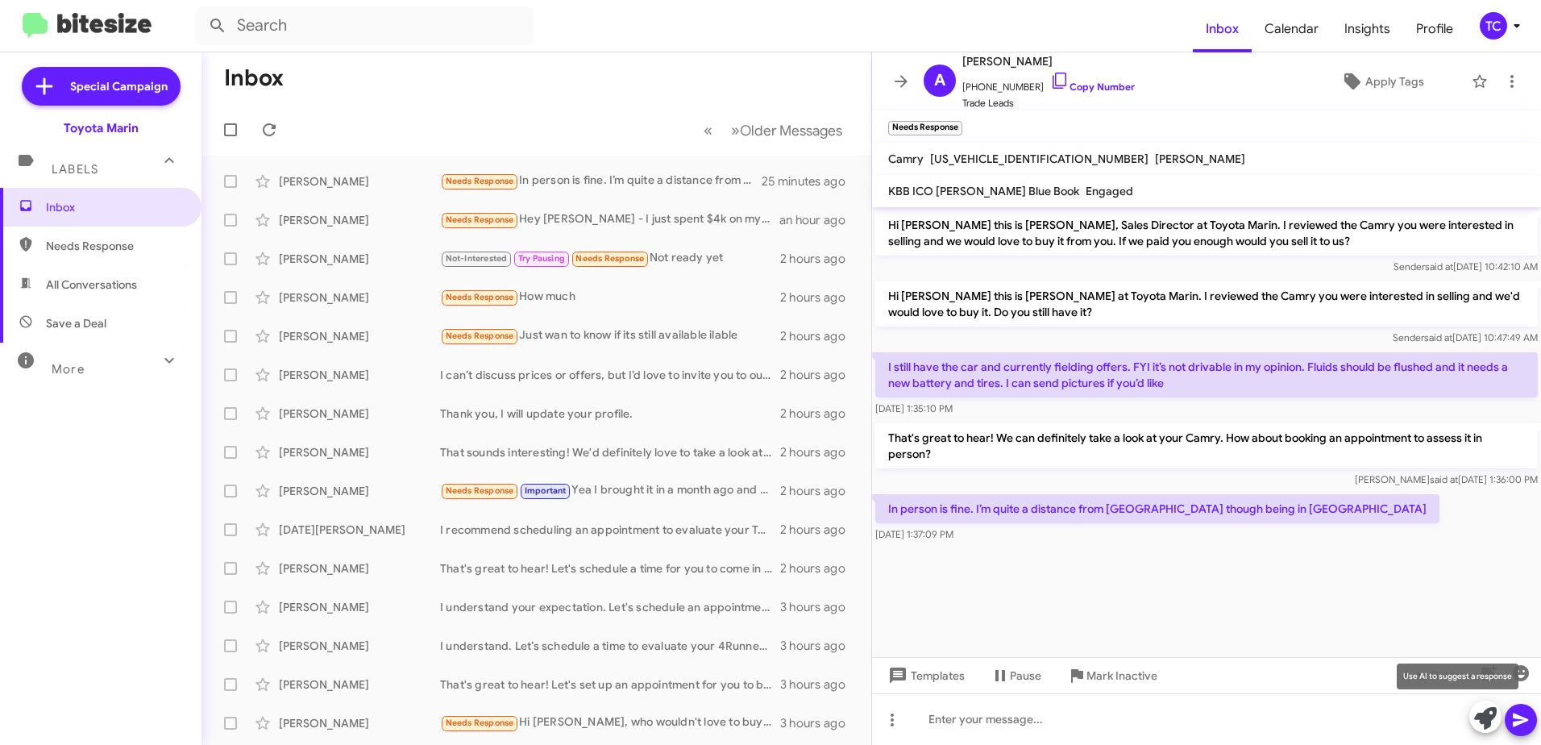
click at [1492, 716] on icon at bounding box center [1485, 718] width 23 height 23
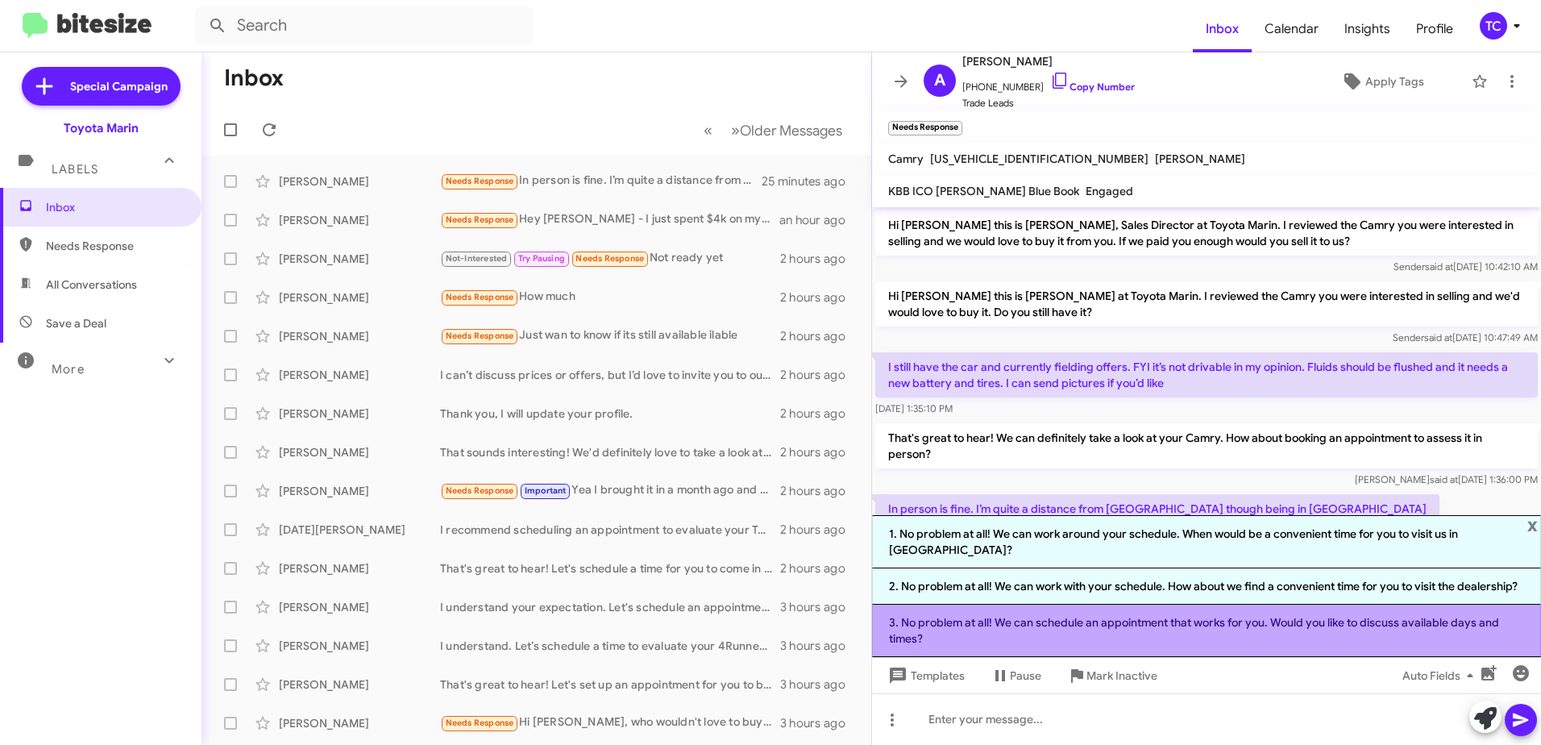
click at [1169, 627] on li "3. No problem at all! We can schedule an appointment that works for you. Would …" at bounding box center [1206, 630] width 669 height 52
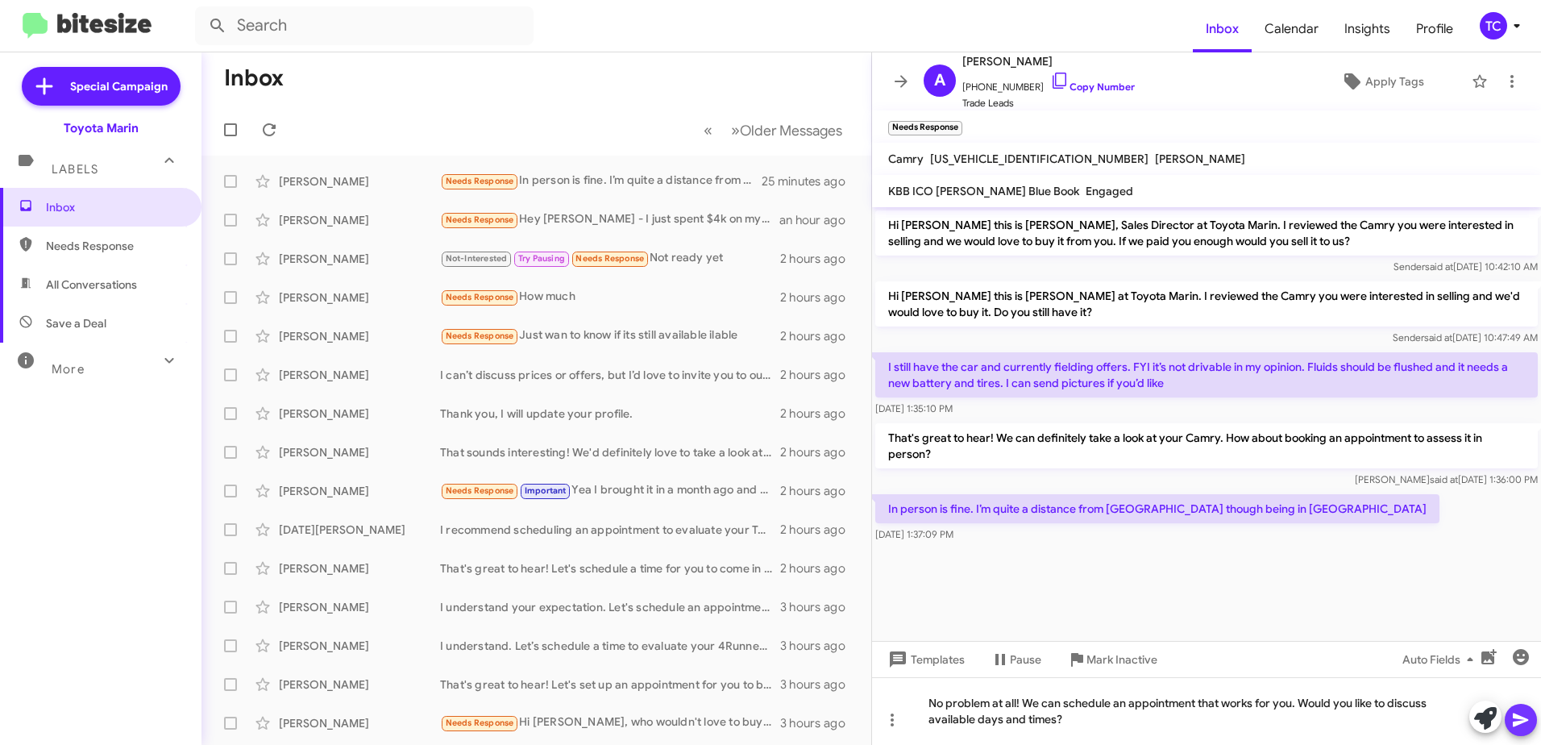
click at [1517, 716] on icon at bounding box center [1520, 720] width 15 height 14
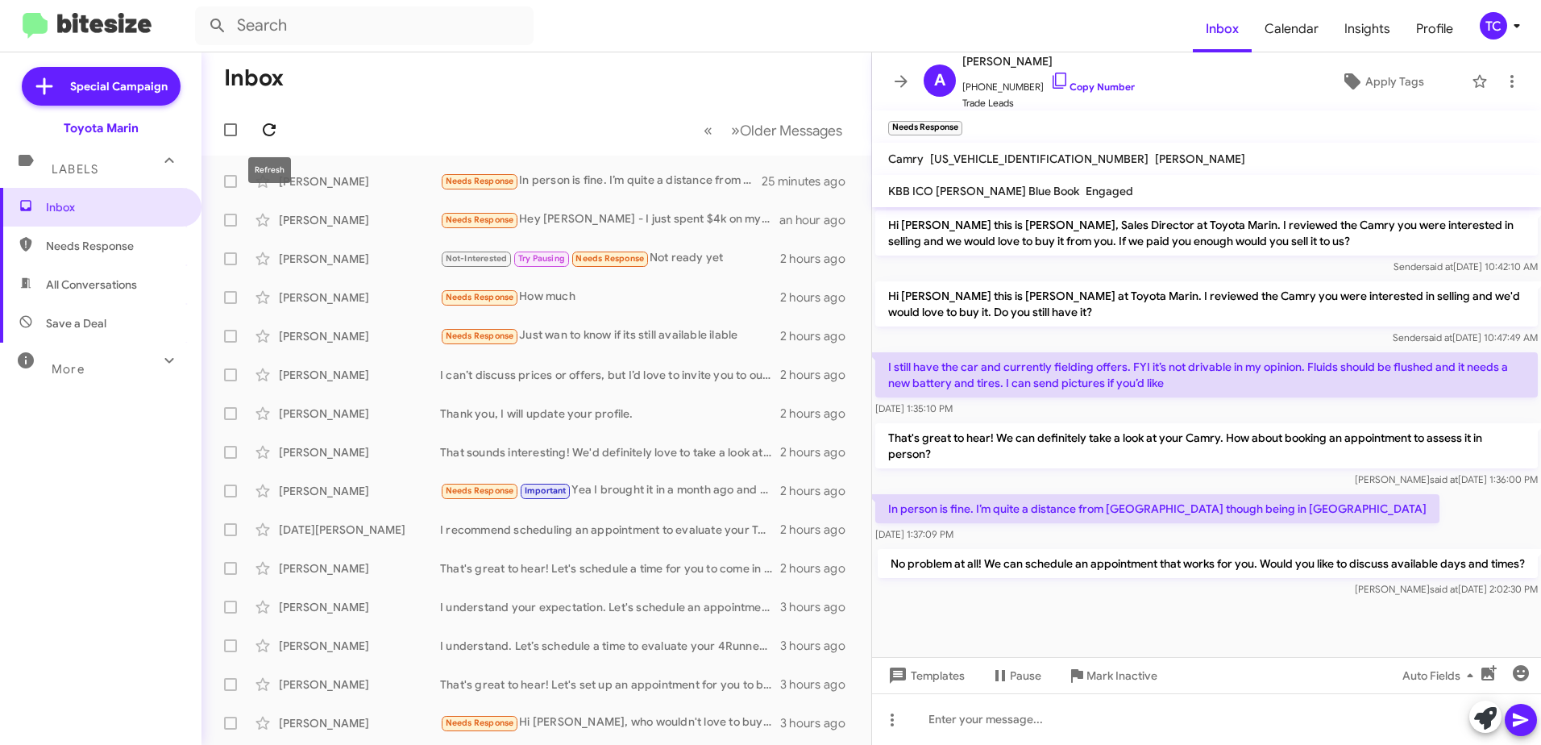
click at [266, 123] on icon at bounding box center [269, 129] width 19 height 19
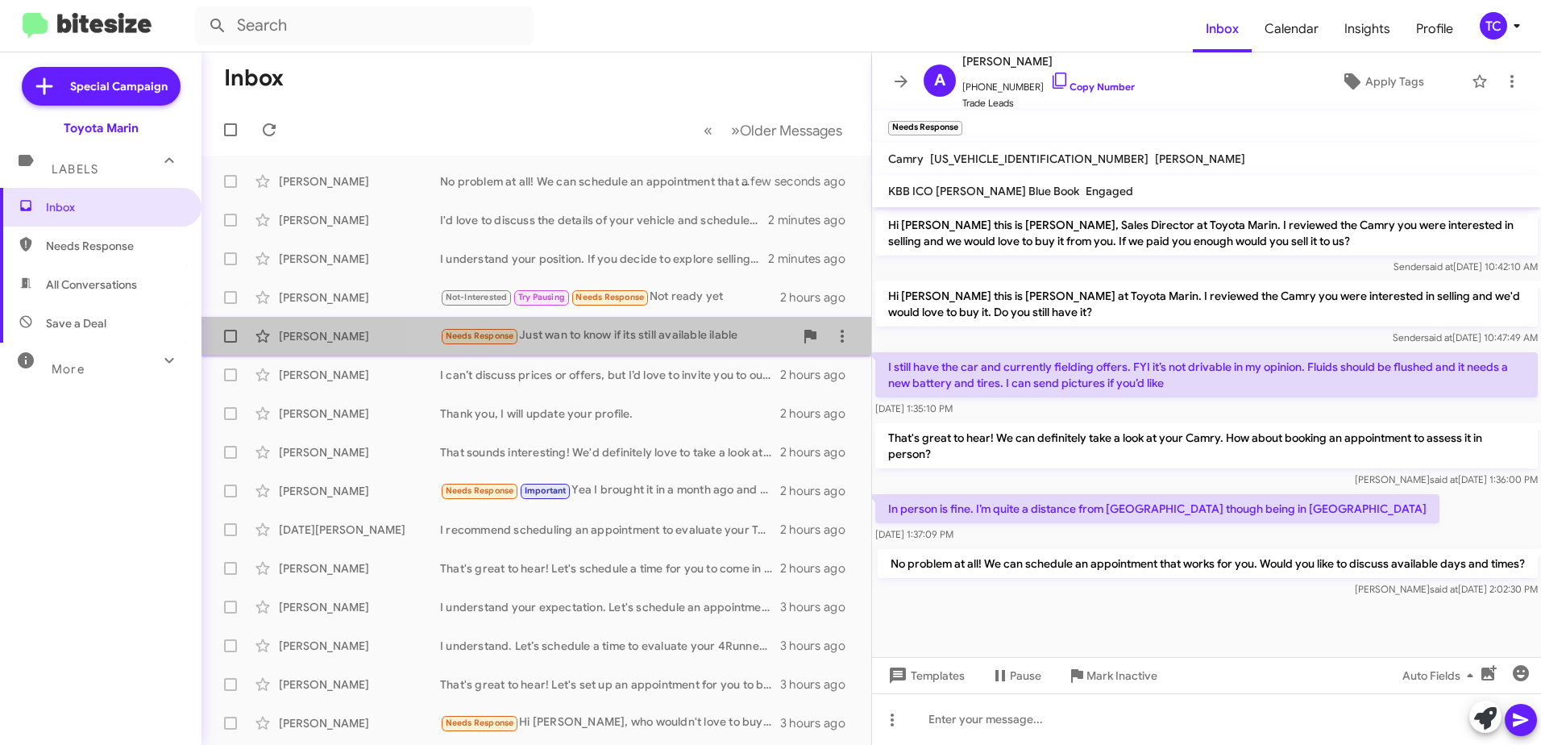
click at [658, 342] on div "Needs Response Just wan to know if its still available ilable" at bounding box center [617, 335] width 354 height 19
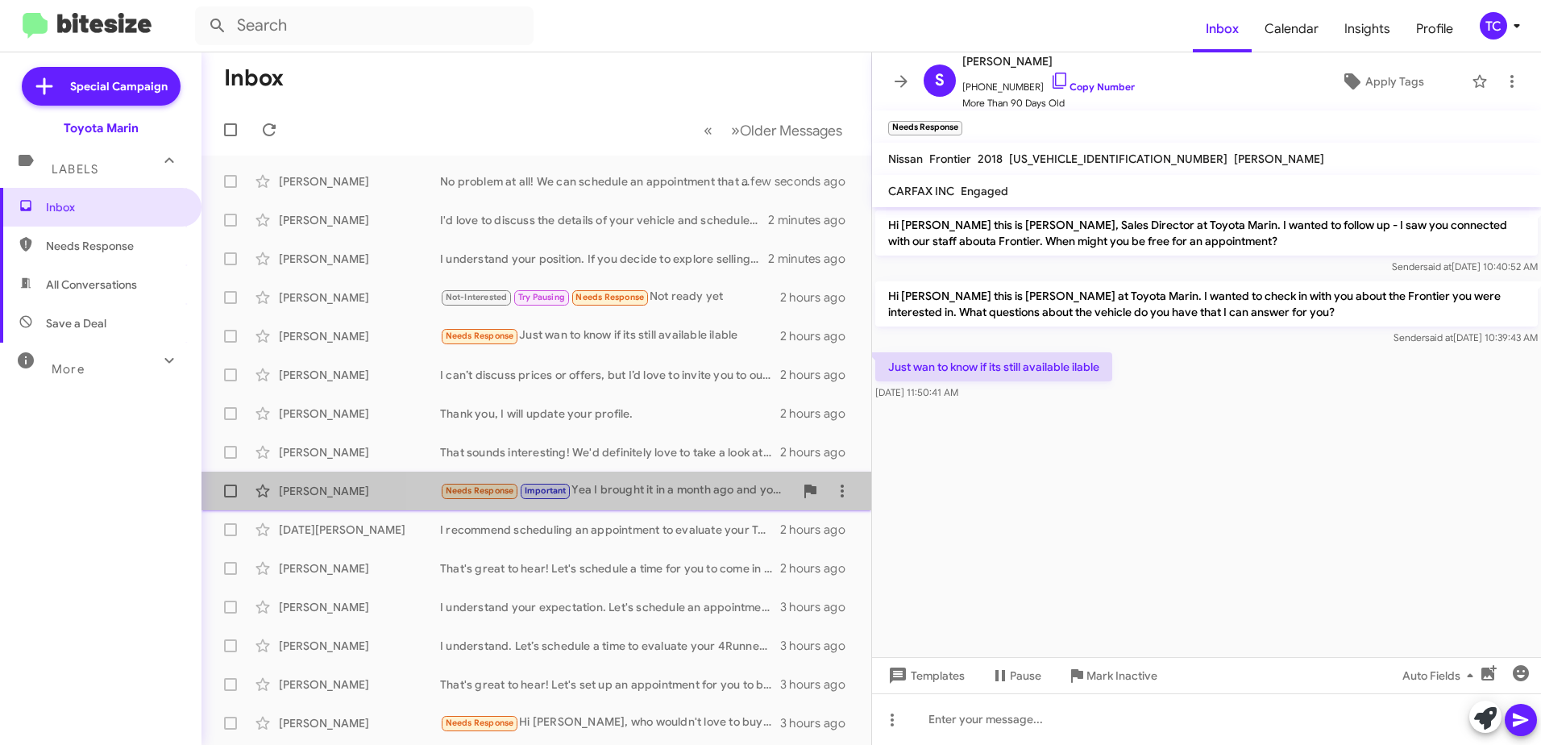
click at [657, 485] on div "Needs Response Important Yea I brought it in a month ago and you did" at bounding box center [617, 490] width 354 height 19
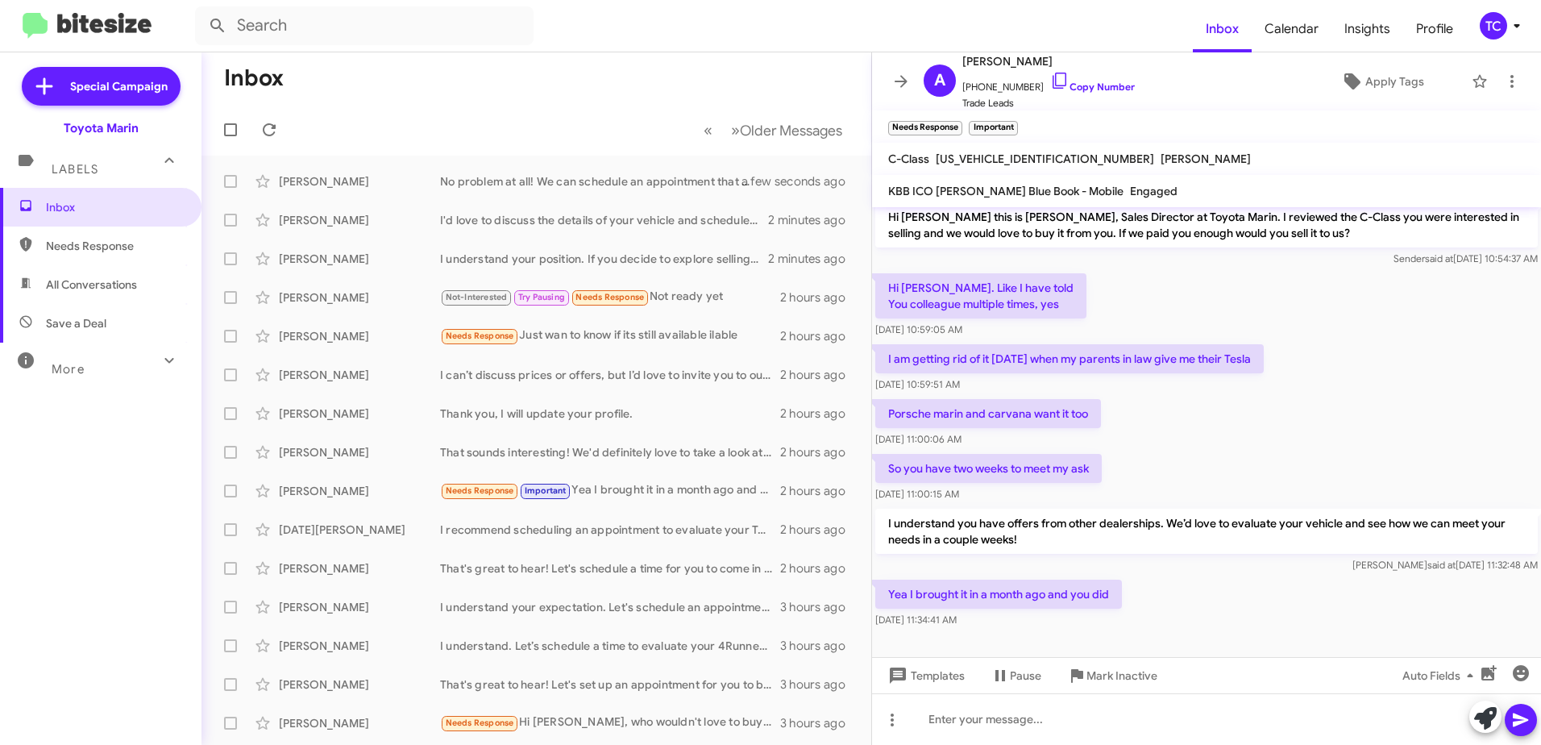
scroll to position [10, 0]
click at [1050, 77] on icon at bounding box center [1059, 80] width 19 height 19
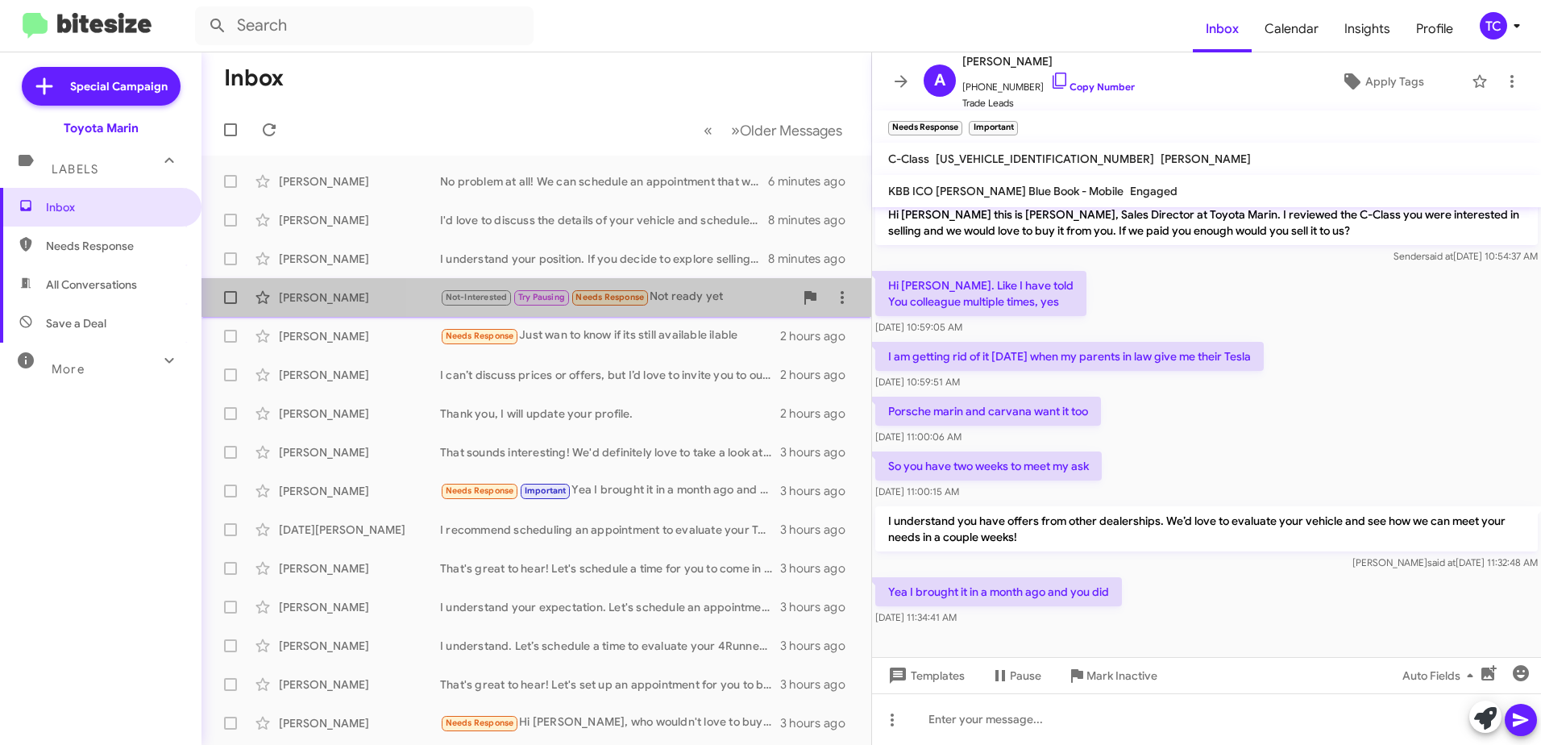
click at [662, 301] on div "Not-Interested Try Pausing Needs Response Not ready yet" at bounding box center [617, 297] width 354 height 19
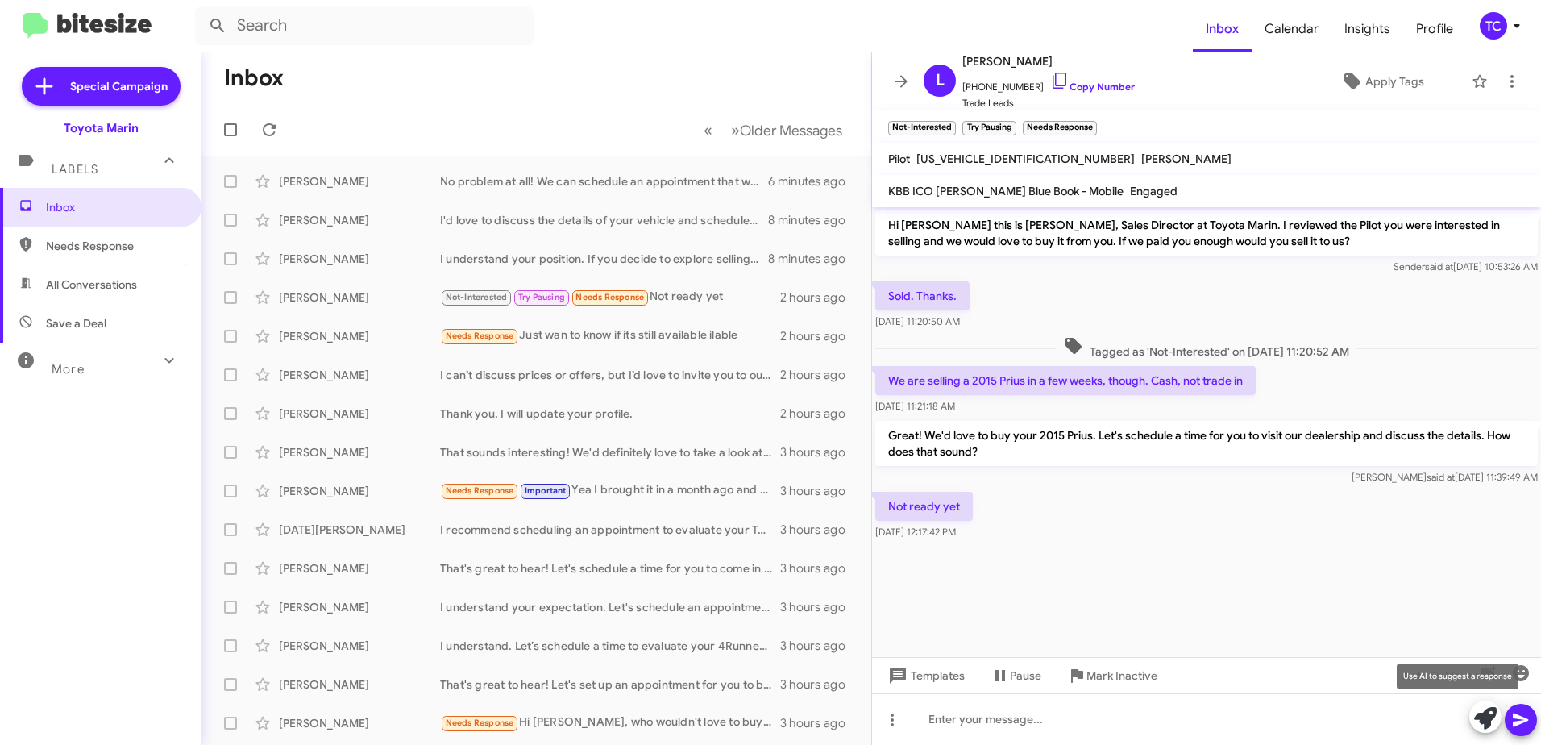
click at [1484, 712] on icon at bounding box center [1485, 718] width 23 height 23
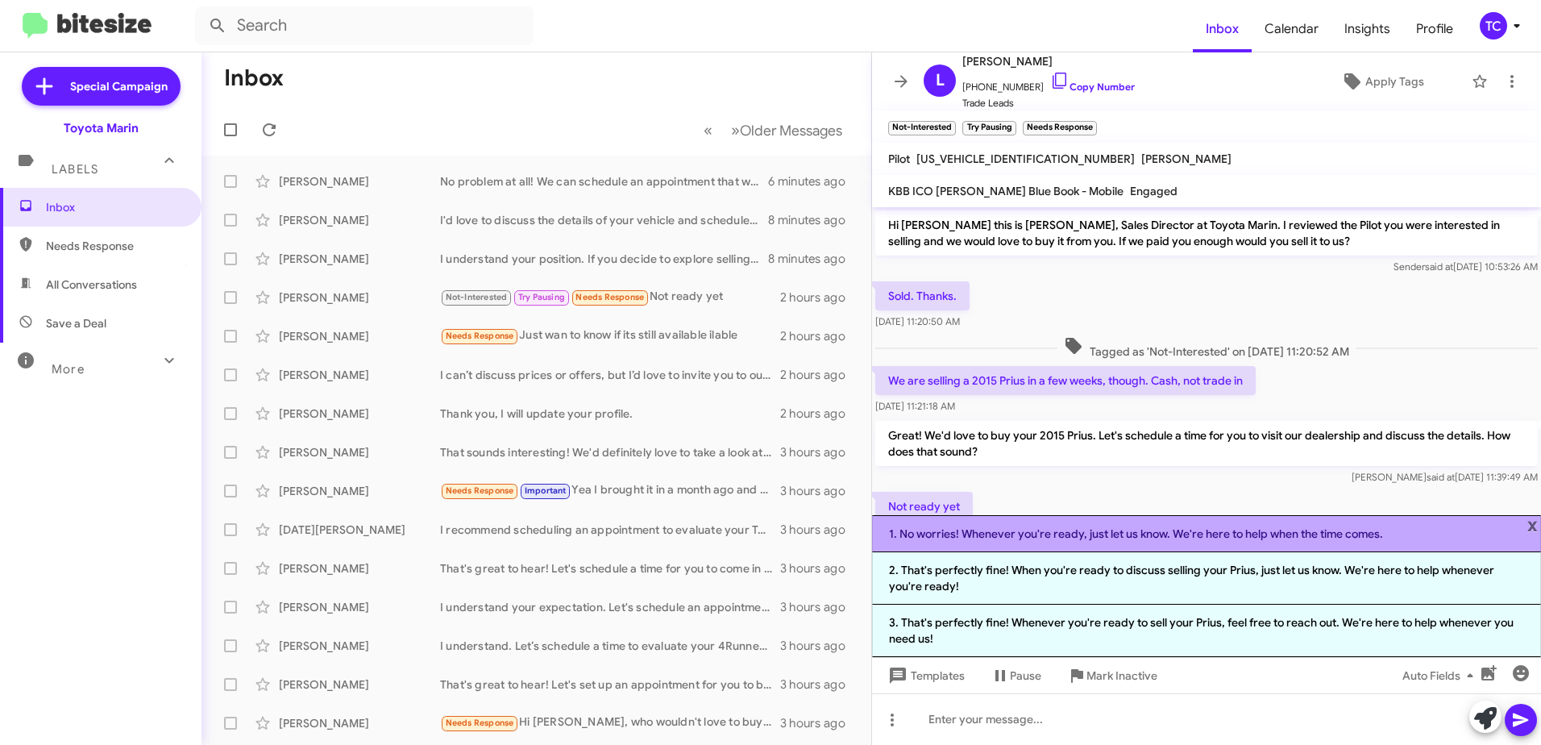
click at [1138, 532] on li "1. No worries! Whenever you're ready, just let us know. We're here to help when…" at bounding box center [1206, 533] width 669 height 37
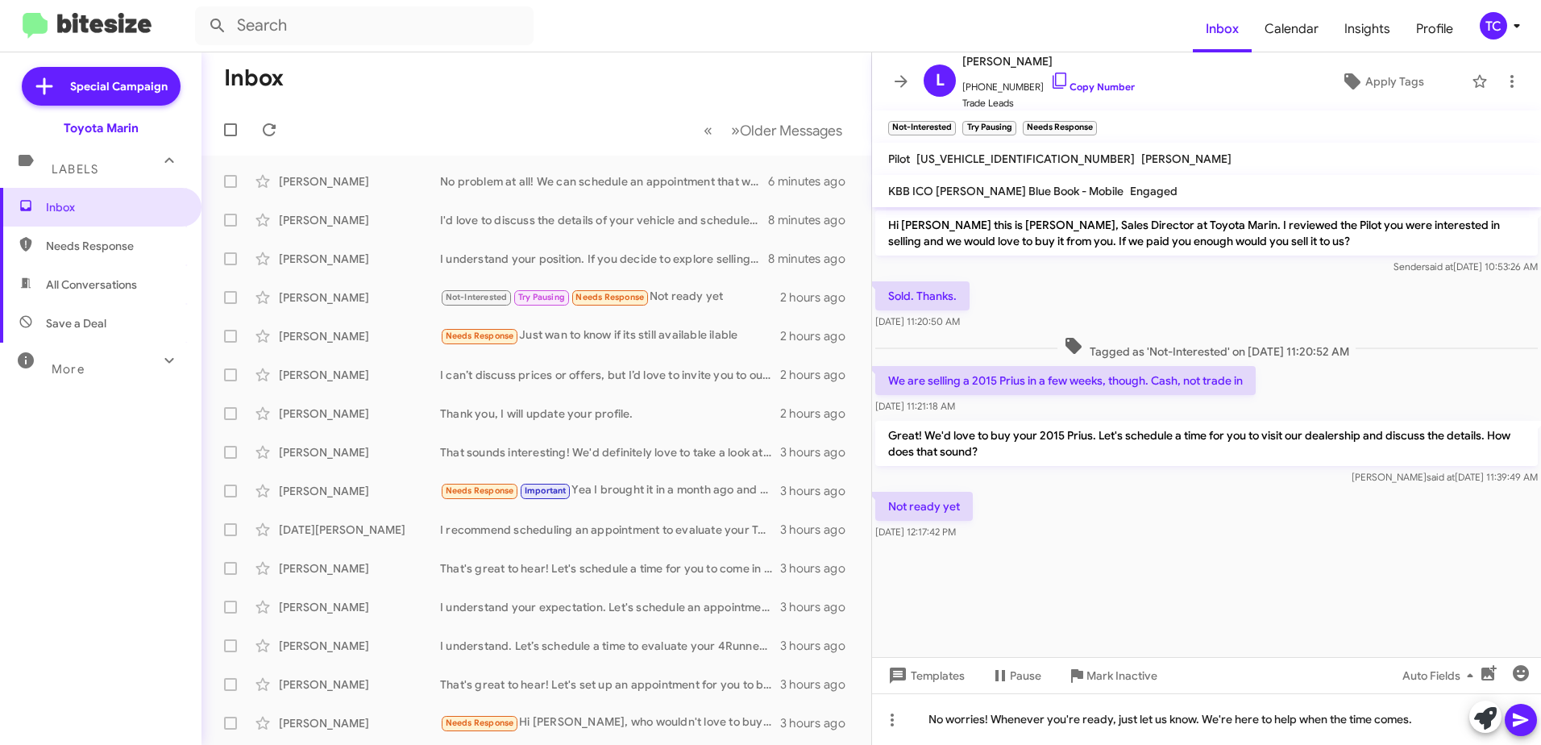
click at [1528, 723] on icon at bounding box center [1520, 719] width 19 height 19
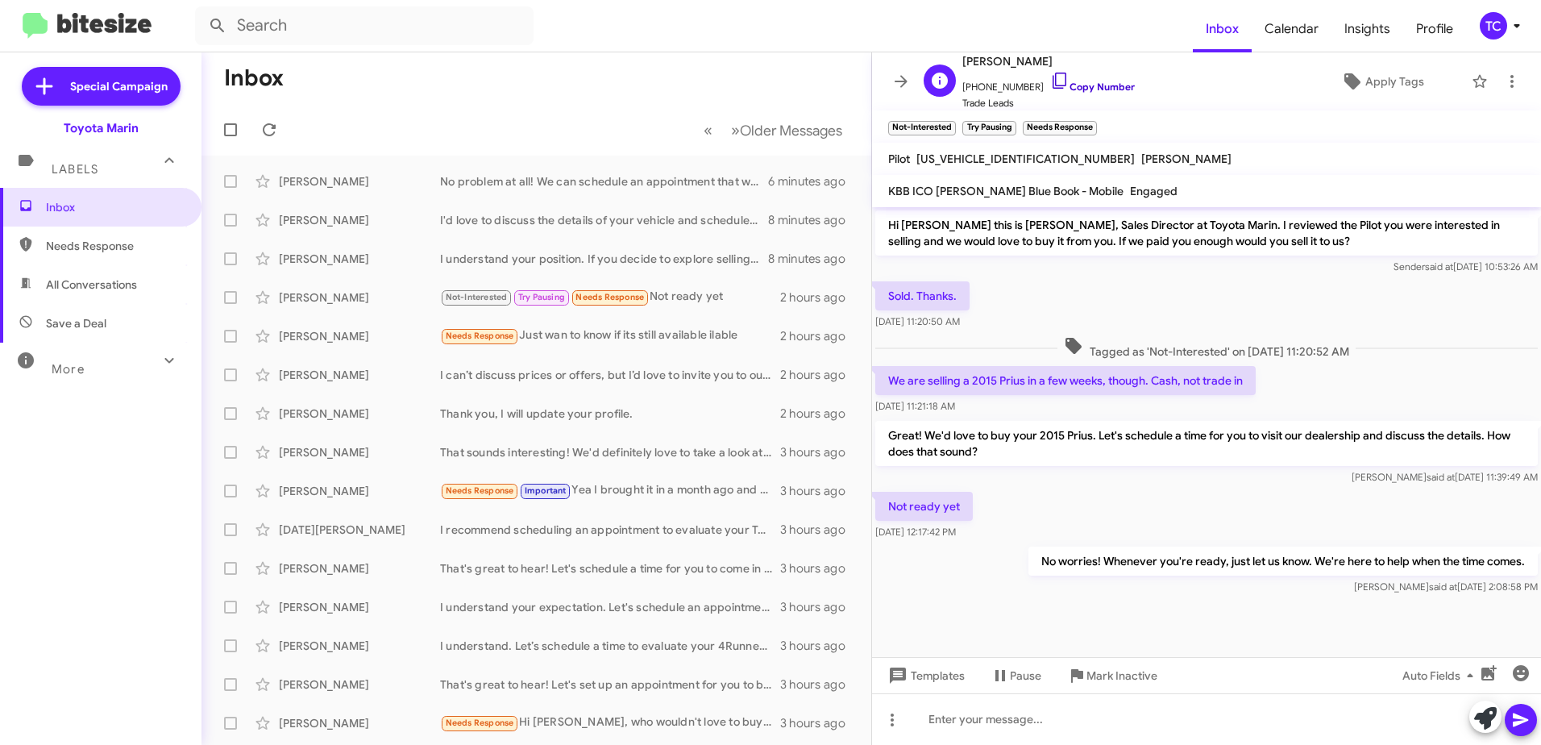
drag, startPoint x: 1039, startPoint y: 75, endPoint x: 1031, endPoint y: 73, distance: 8.4
click at [1050, 75] on icon at bounding box center [1059, 80] width 19 height 19
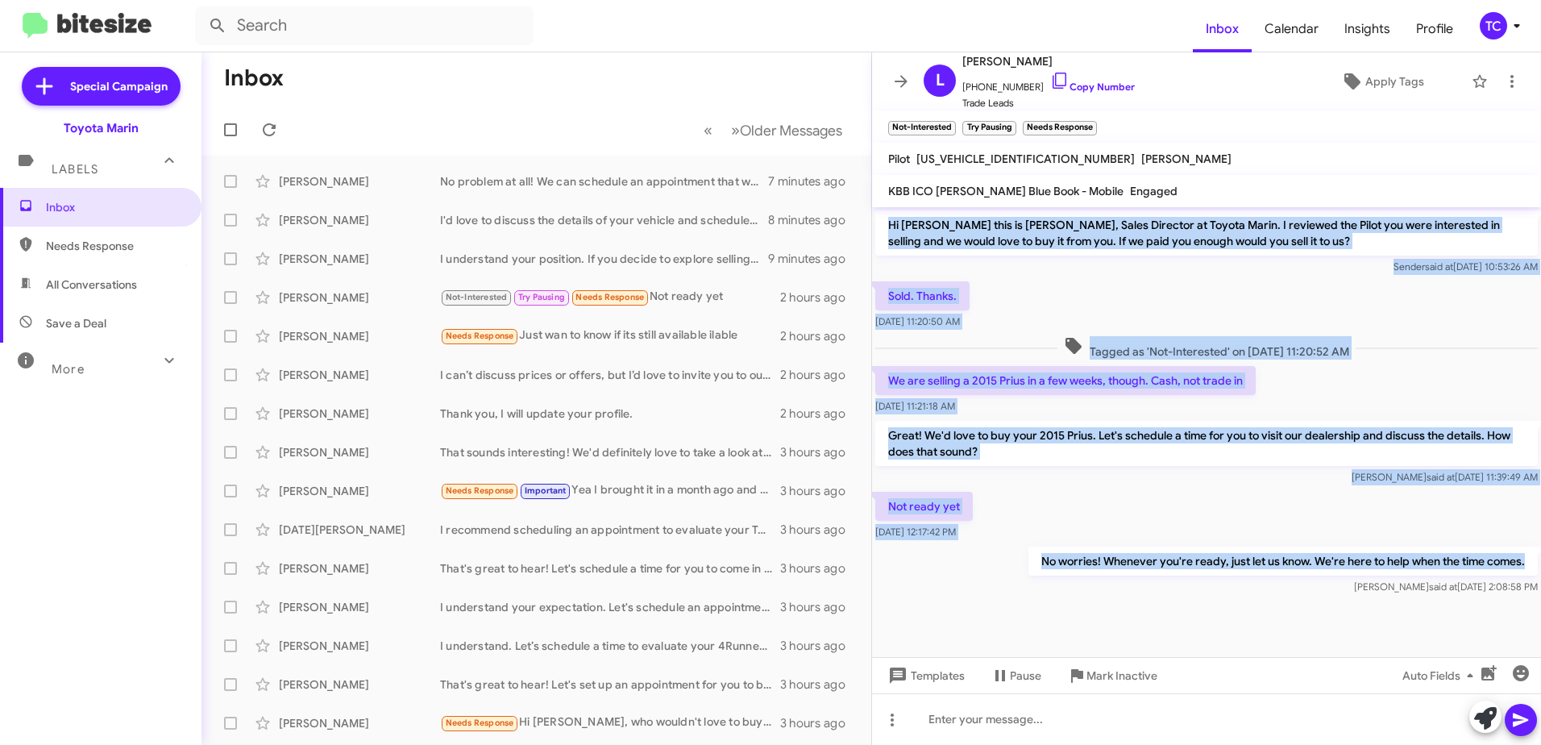
drag, startPoint x: 1531, startPoint y: 563, endPoint x: 888, endPoint y: 223, distance: 727.1
click at [888, 223] on div "Hi [PERSON_NAME] this is [PERSON_NAME], Sales Director at Toyota Marin. I revie…" at bounding box center [1206, 402] width 669 height 391
drag, startPoint x: 888, startPoint y: 223, endPoint x: 980, endPoint y: 228, distance: 92.0
copy div "Hi [PERSON_NAME] this is [PERSON_NAME], Sales Director at Toyota Marin. I revie…"
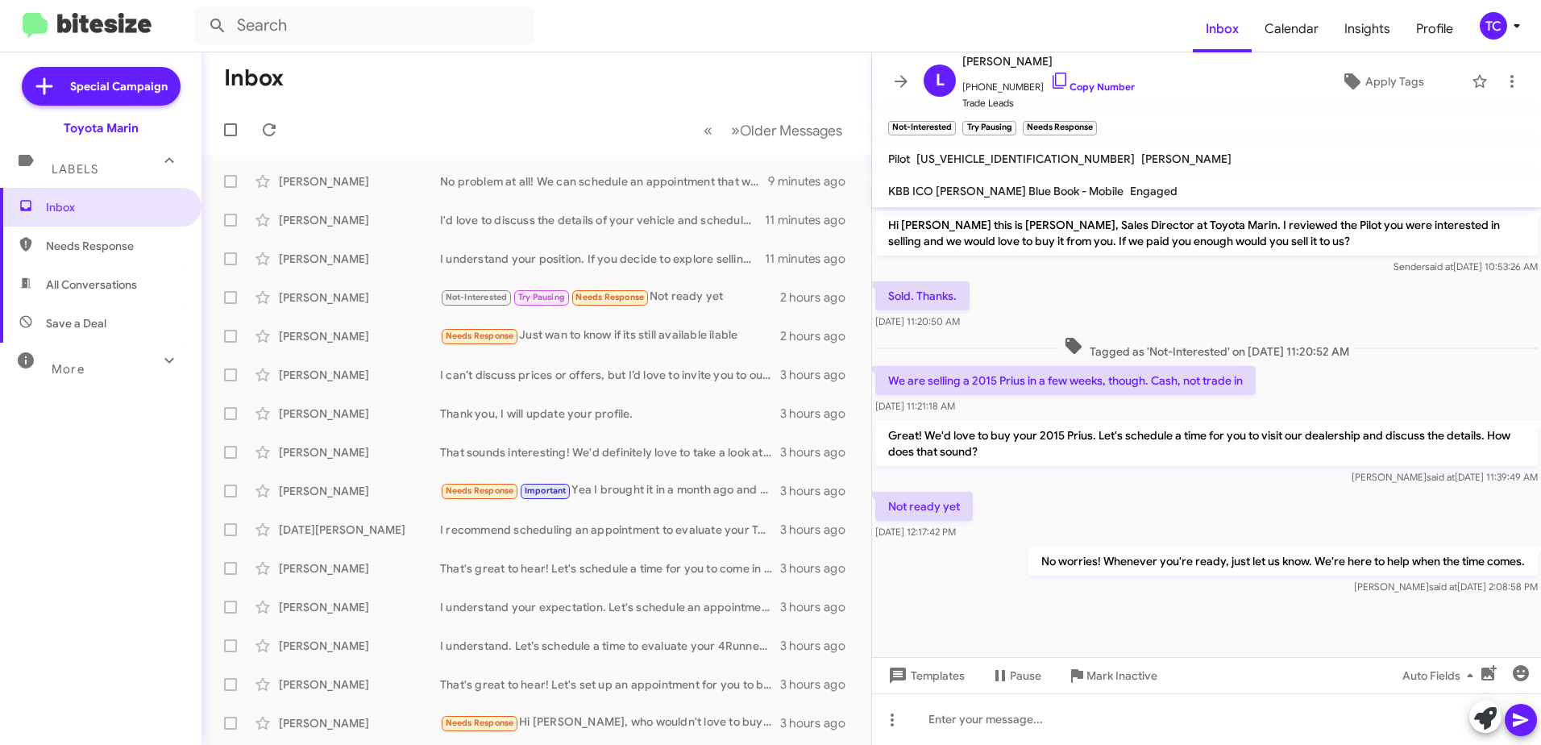
click at [118, 537] on div "Inbox Needs Response All Conversations Save a Deal More Important 🔥 Hot Appoint…" at bounding box center [100, 411] width 201 height 446
click at [272, 129] on icon at bounding box center [269, 129] width 19 height 19
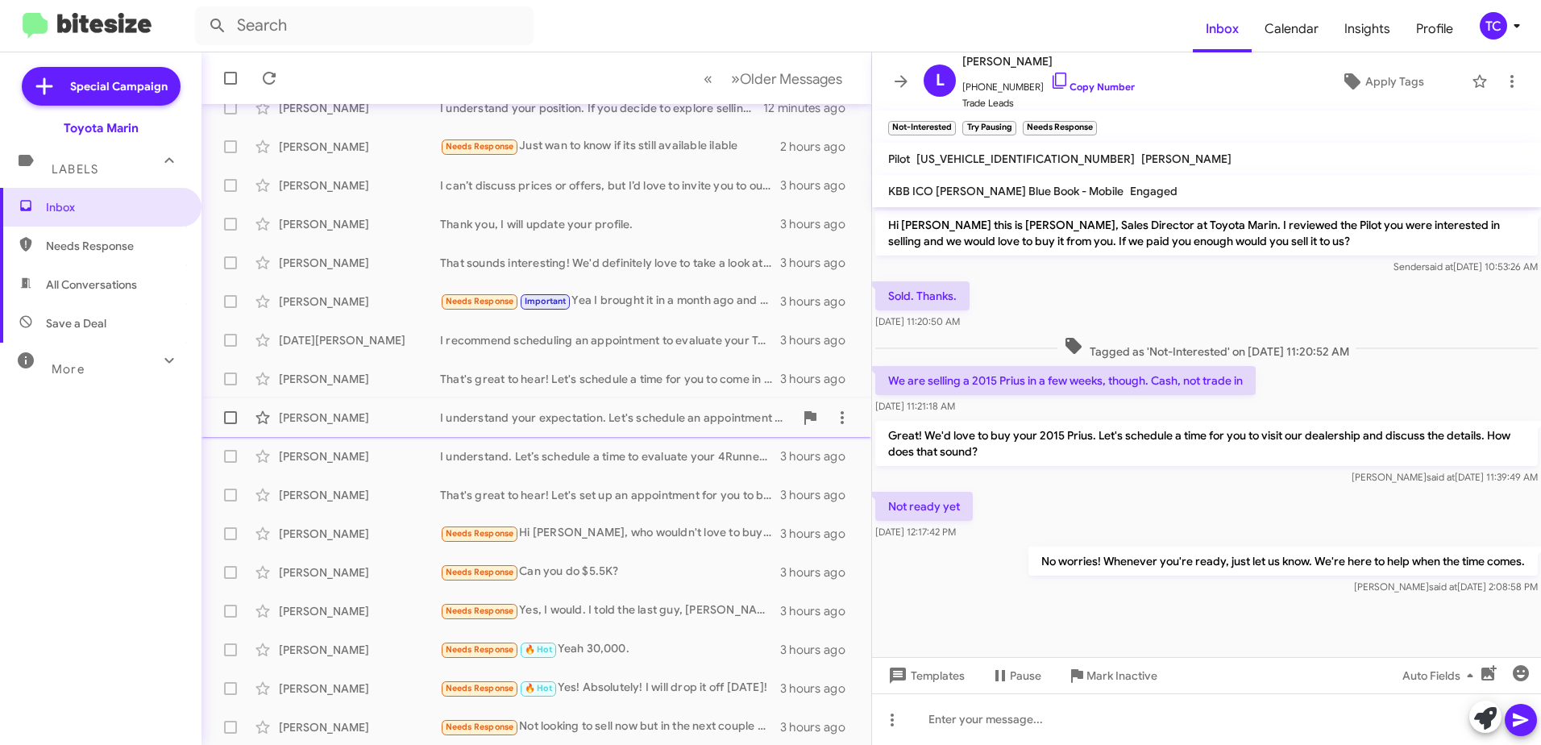
scroll to position [191, 0]
click at [662, 530] on div "Needs Response Hi [PERSON_NAME], who wouldn't love to buy a Chevy Cav?! I get t…" at bounding box center [617, 531] width 354 height 19
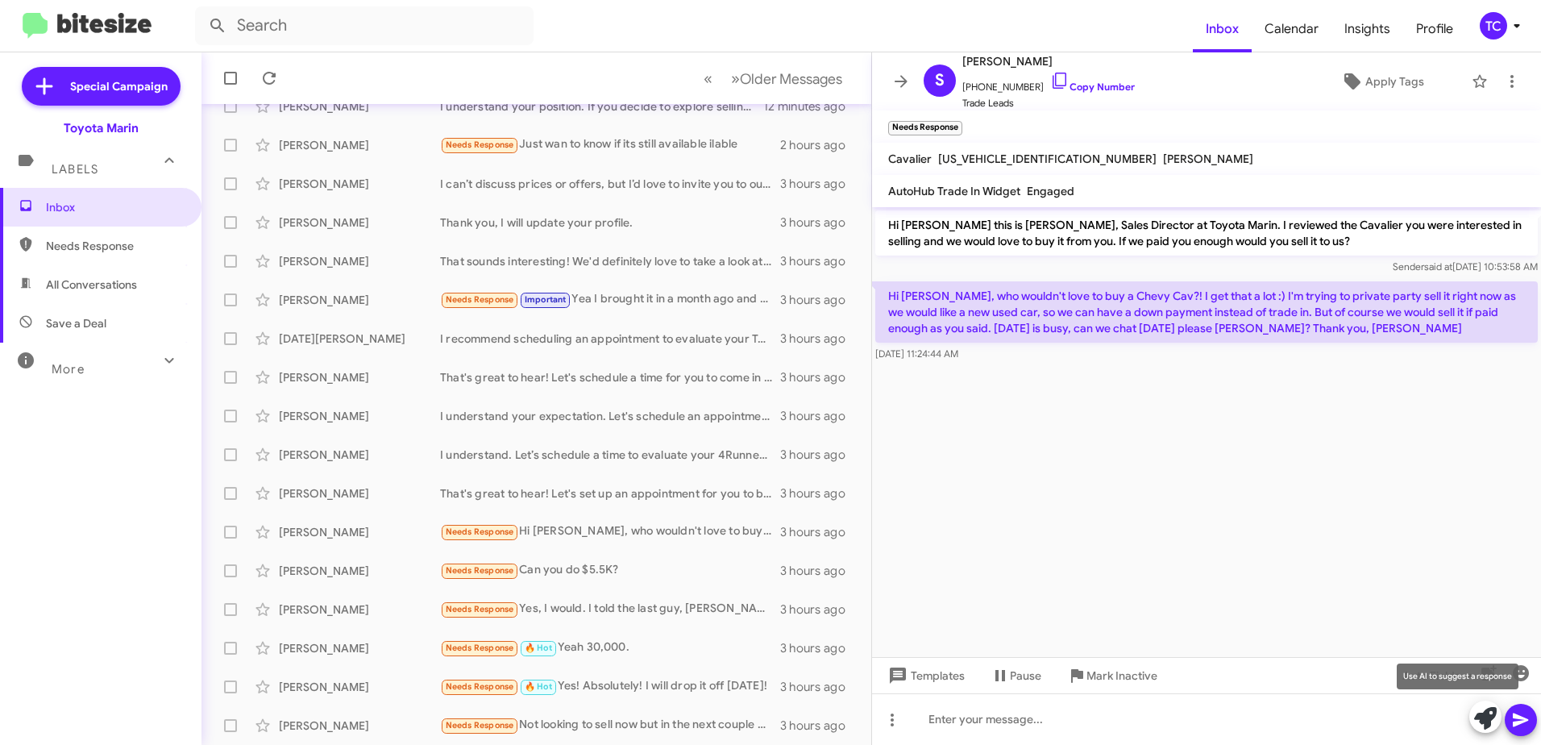
click at [1483, 720] on icon at bounding box center [1485, 718] width 23 height 23
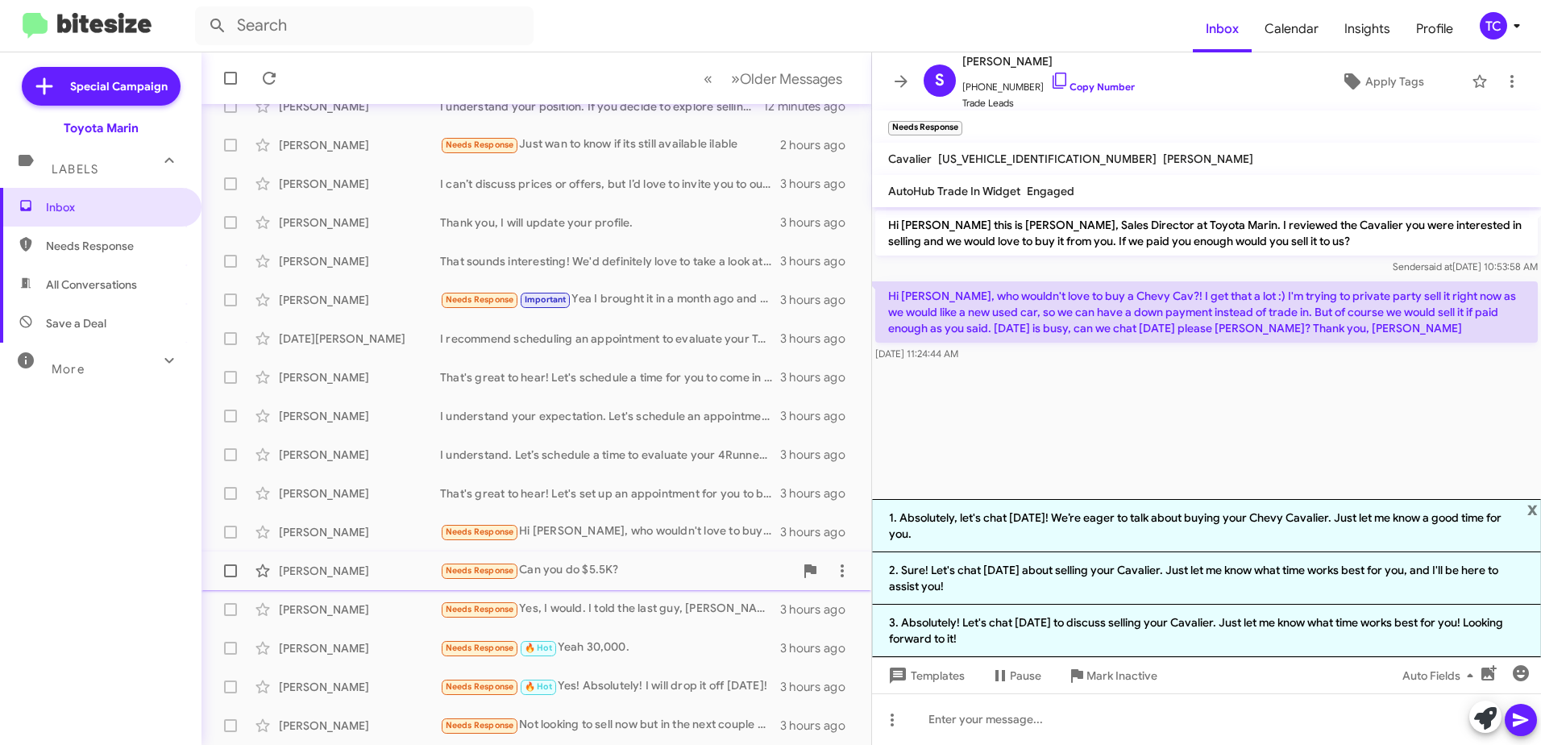
click at [607, 567] on div "Needs Response Can you do $5.5K?" at bounding box center [617, 570] width 354 height 19
